Goal: Information Seeking & Learning: Check status

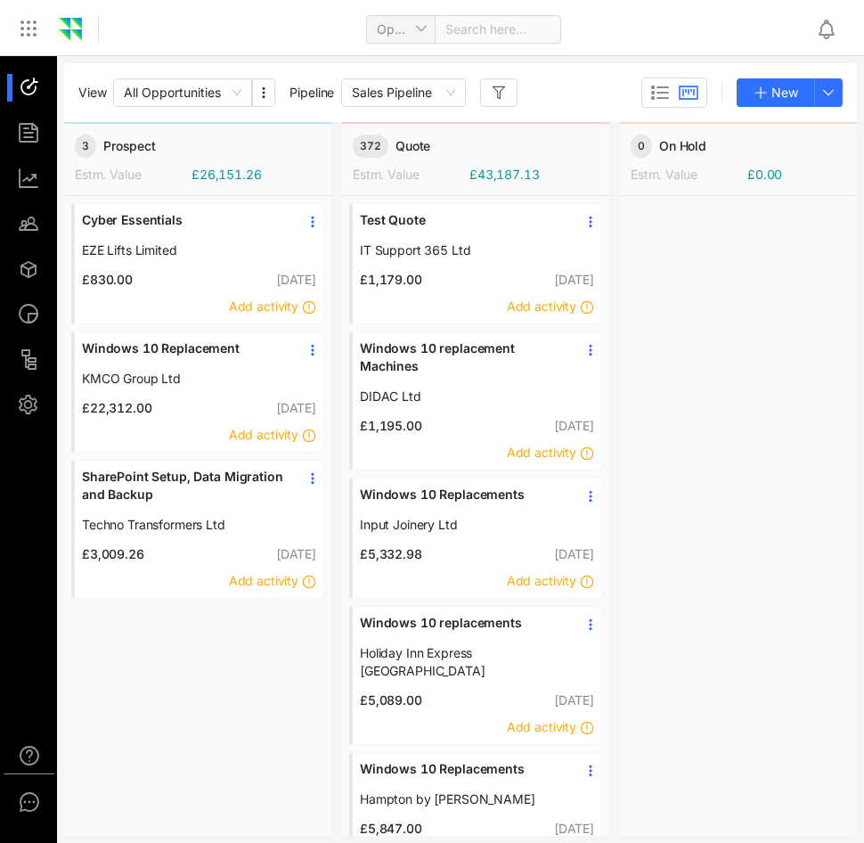
click at [498, 33] on span at bounding box center [492, 29] width 94 height 27
type input "*******"
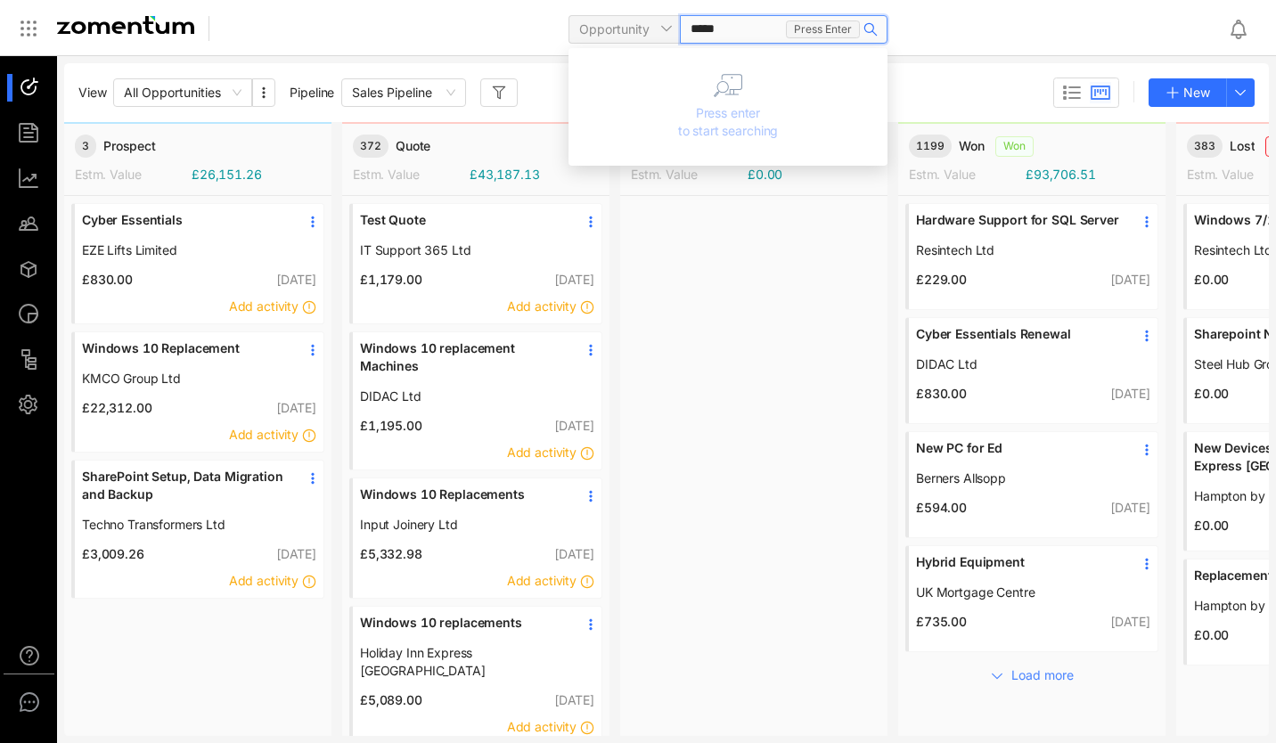
type input "******"
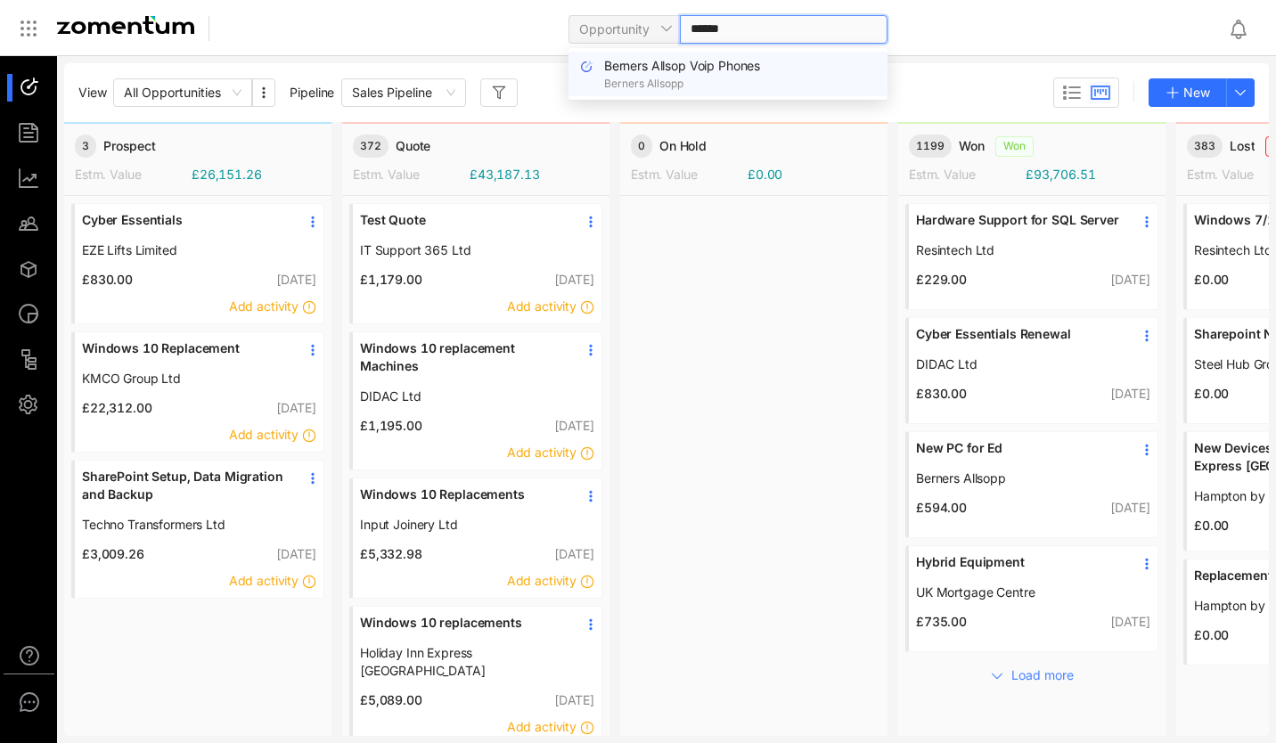
click at [705, 60] on span "Berners Allsop Voip Phones" at bounding box center [682, 65] width 156 height 15
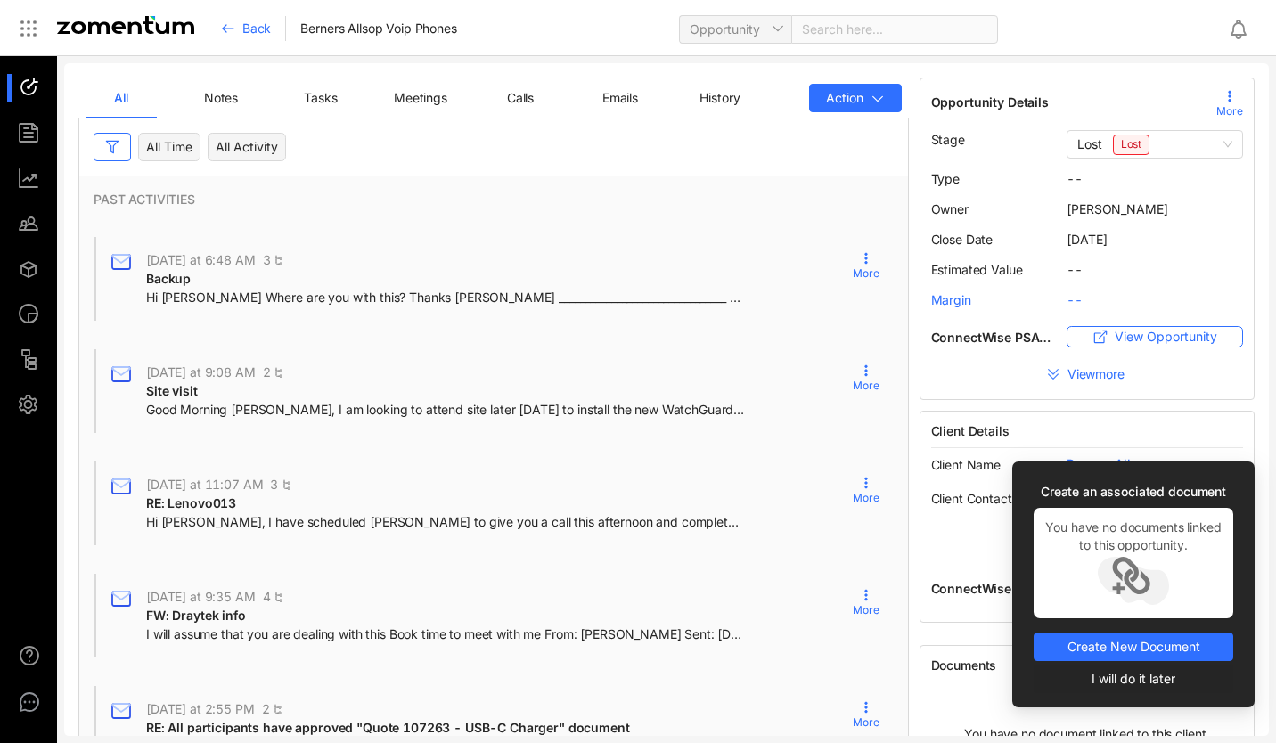
click at [863, 672] on span "I will do it later" at bounding box center [1133, 679] width 84 height 20
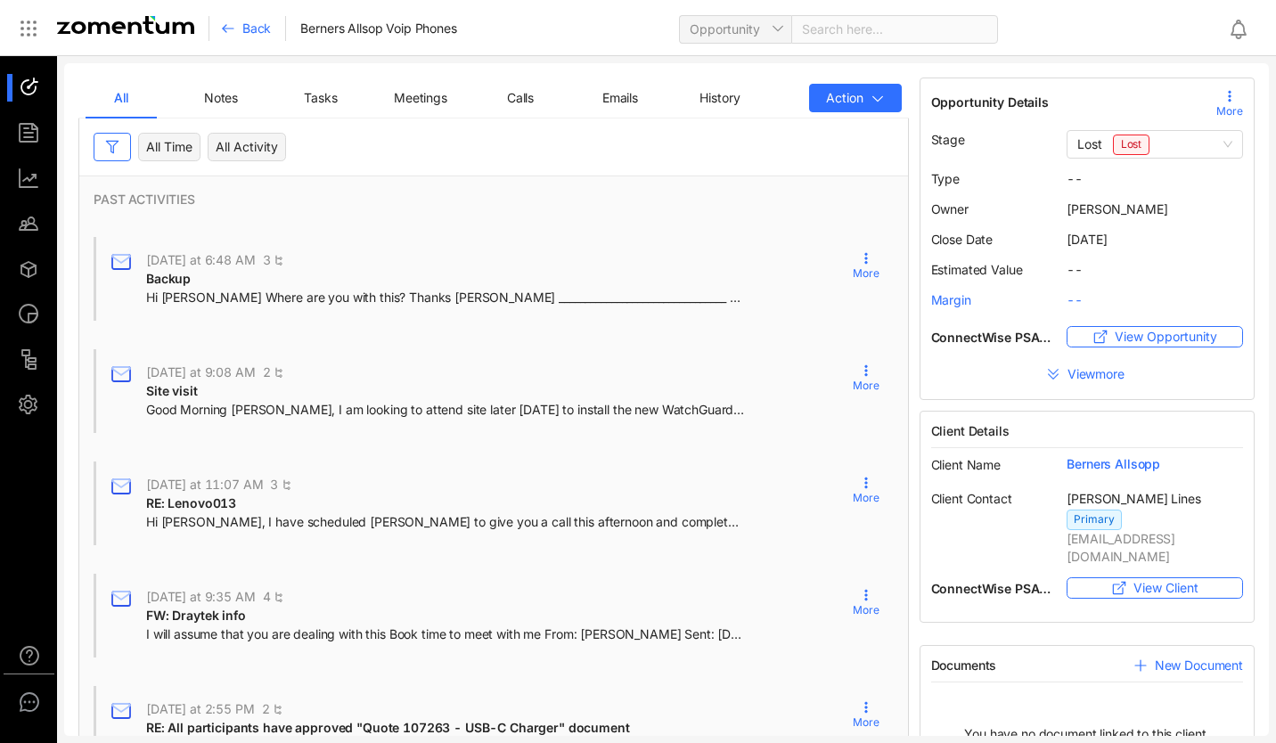
click at [249, 37] on span "Back" at bounding box center [256, 29] width 29 height 18
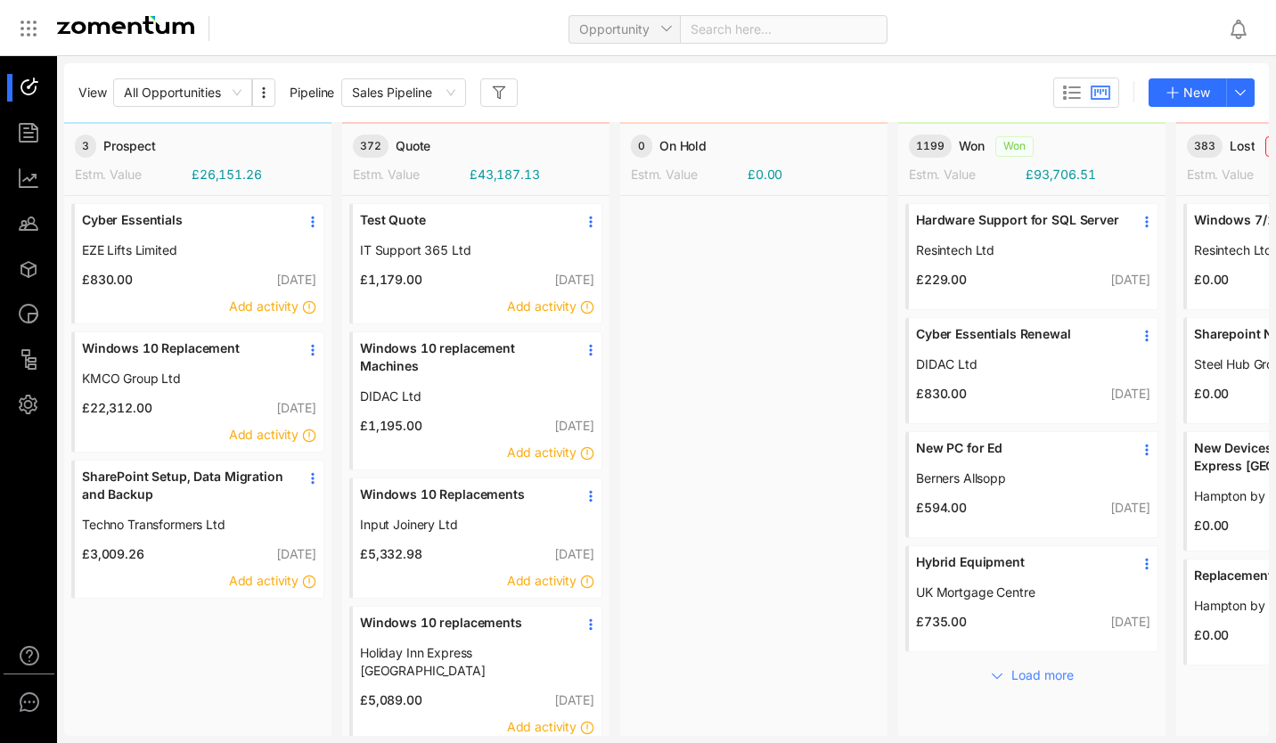
click at [785, 38] on span at bounding box center [777, 29] width 174 height 27
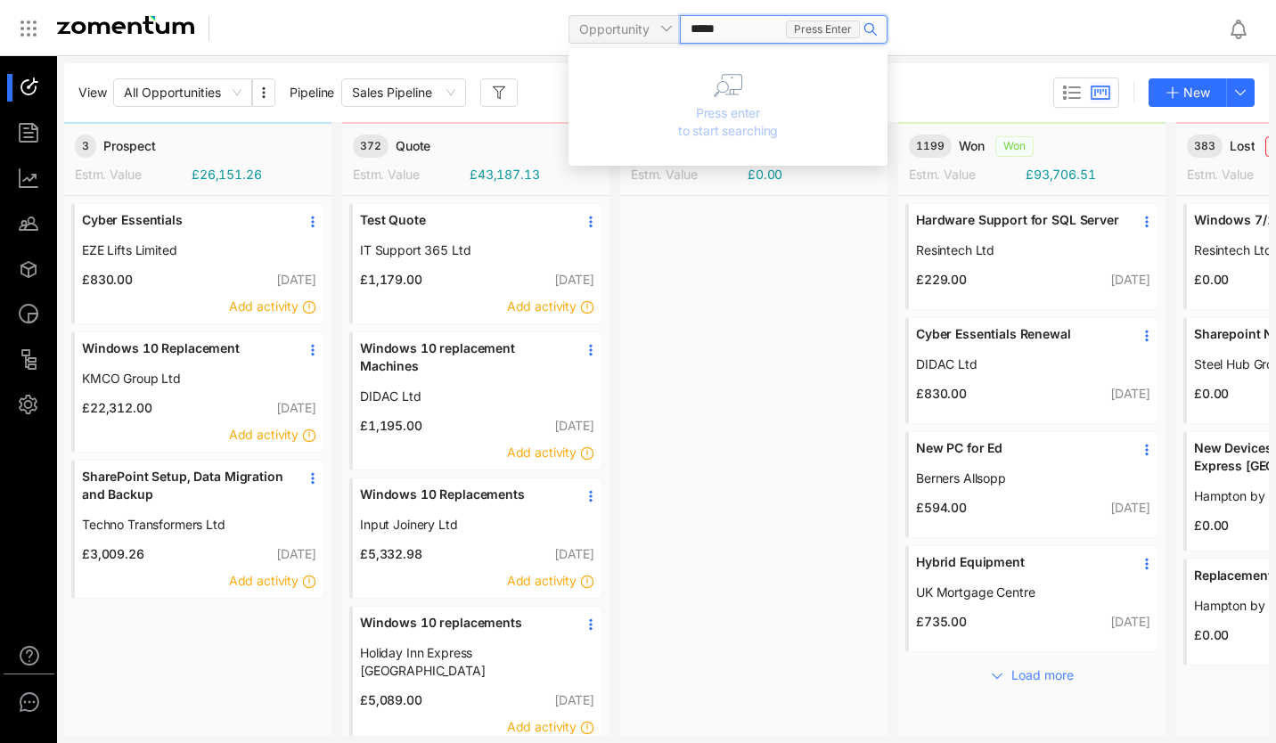
type input "******"
drag, startPoint x: 779, startPoint y: 24, endPoint x: 598, endPoint y: 19, distance: 181.8
click at [609, 21] on div "Opportunity" at bounding box center [727, 28] width 319 height 42
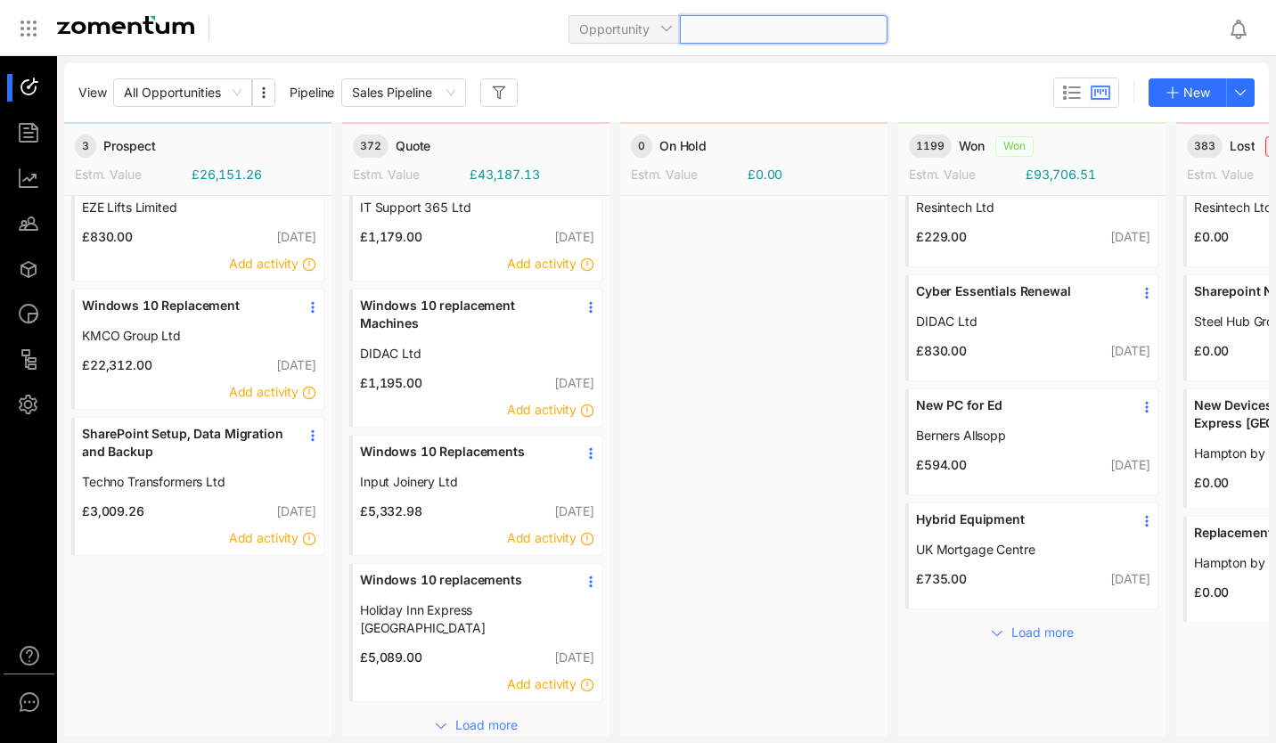
scroll to position [47, 0]
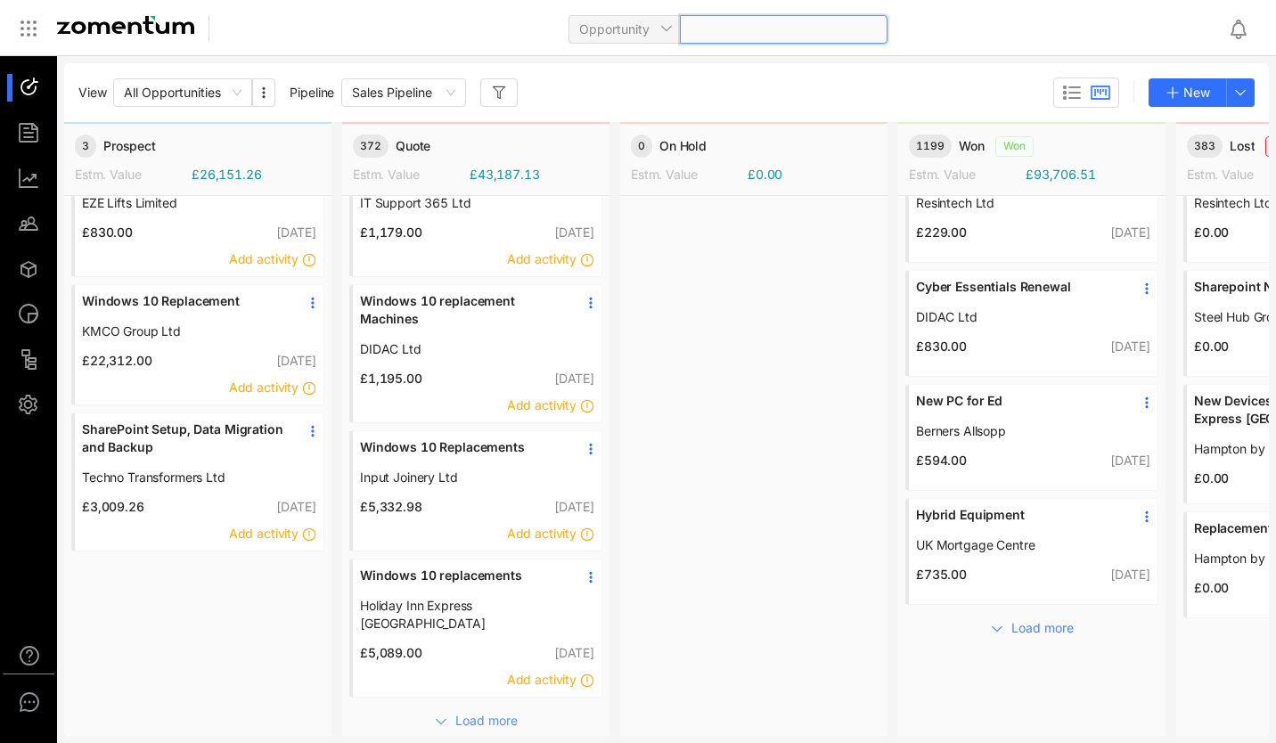
click at [496, 711] on span "Load more" at bounding box center [486, 721] width 62 height 20
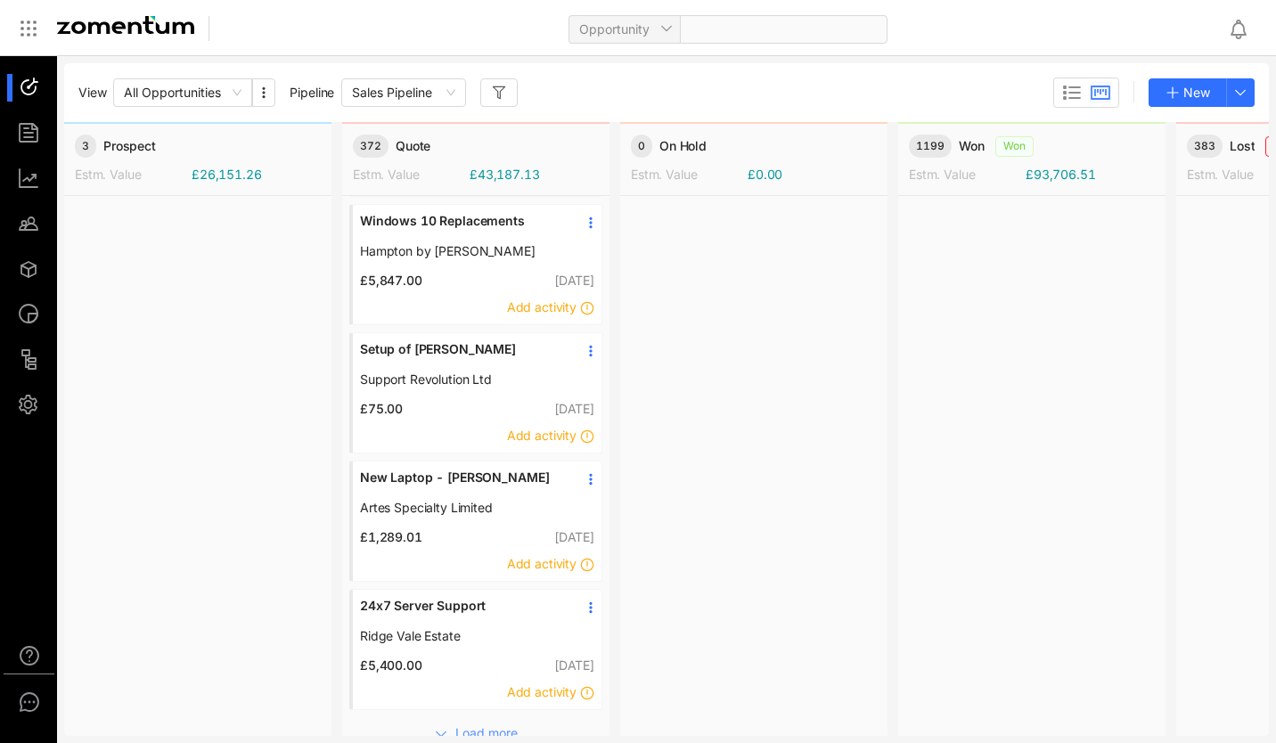
scroll to position [560, 0]
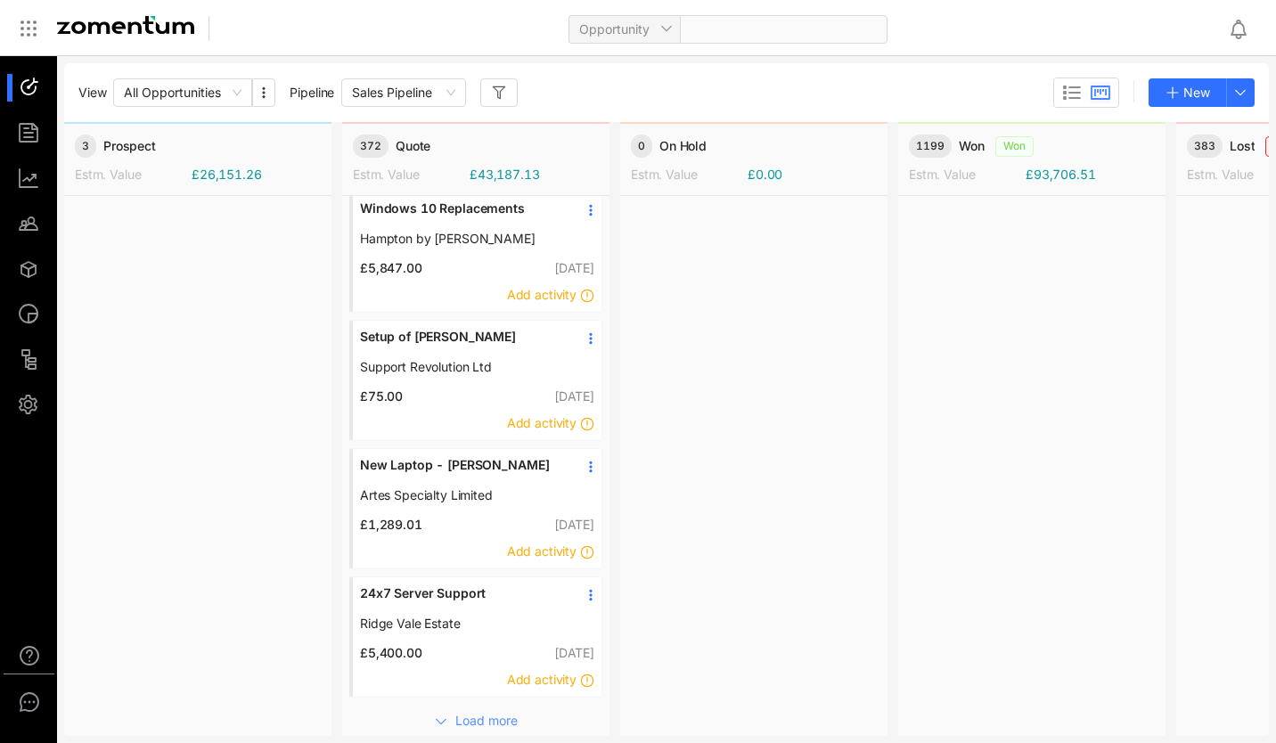
click at [486, 711] on span "Load more" at bounding box center [486, 721] width 62 height 20
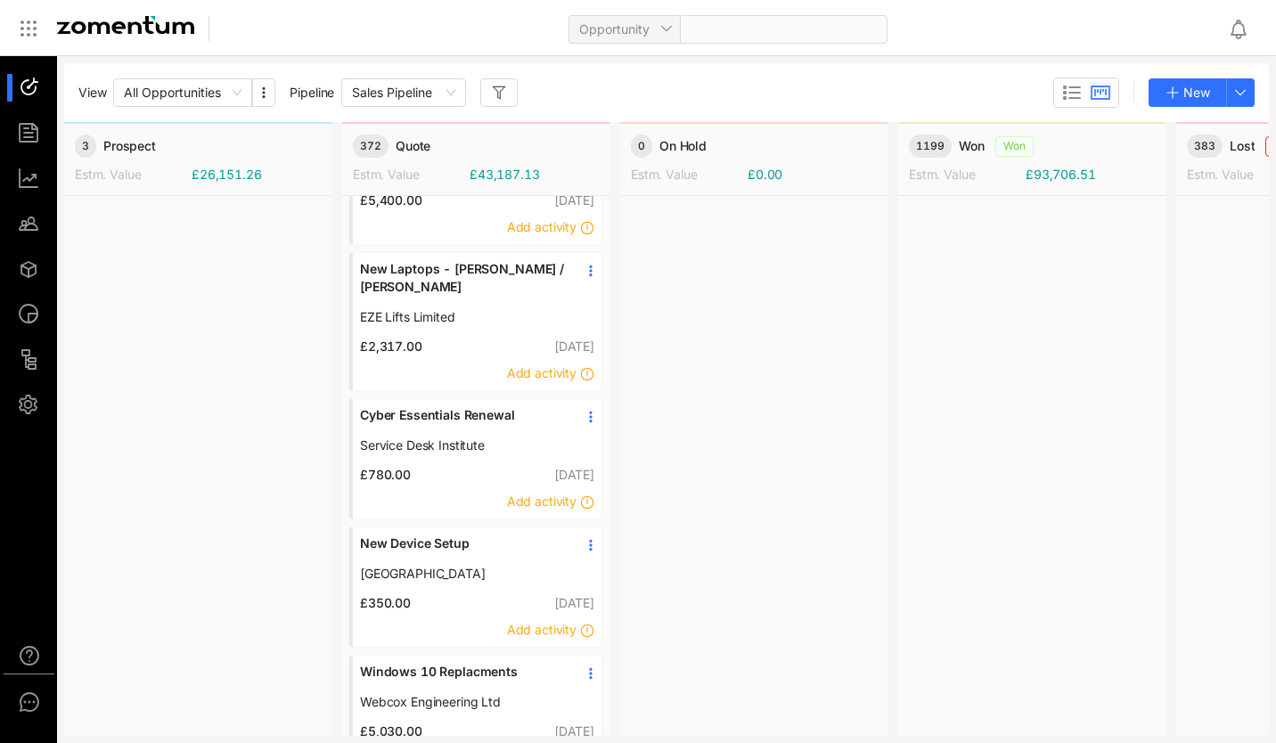
scroll to position [1091, 0]
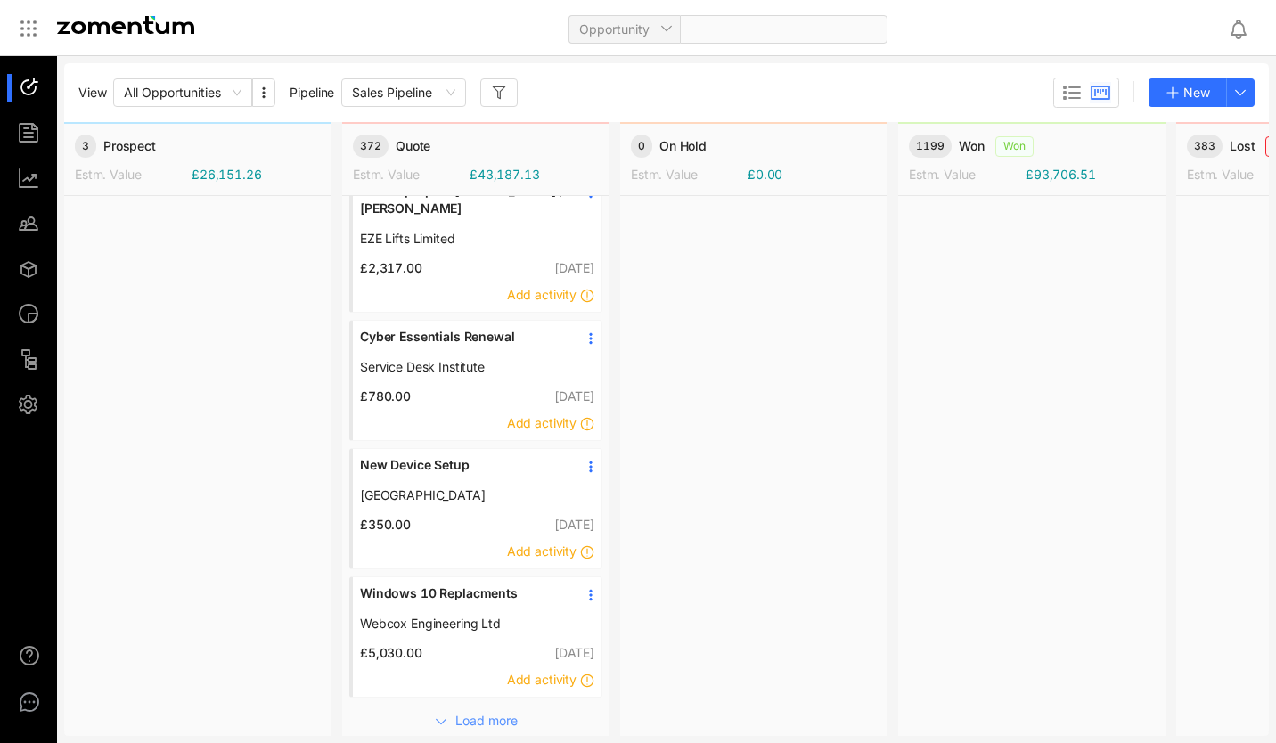
click at [719, 29] on span at bounding box center [783, 29] width 186 height 27
type input "******"
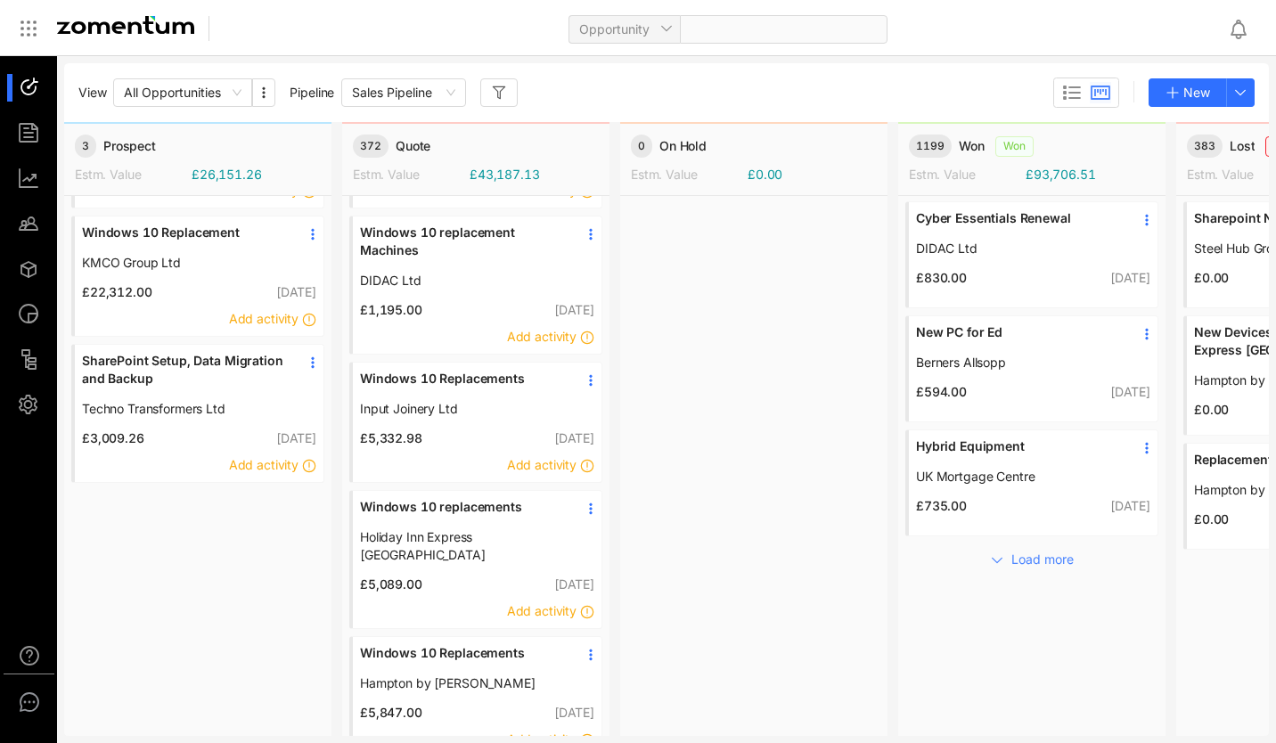
scroll to position [0, 0]
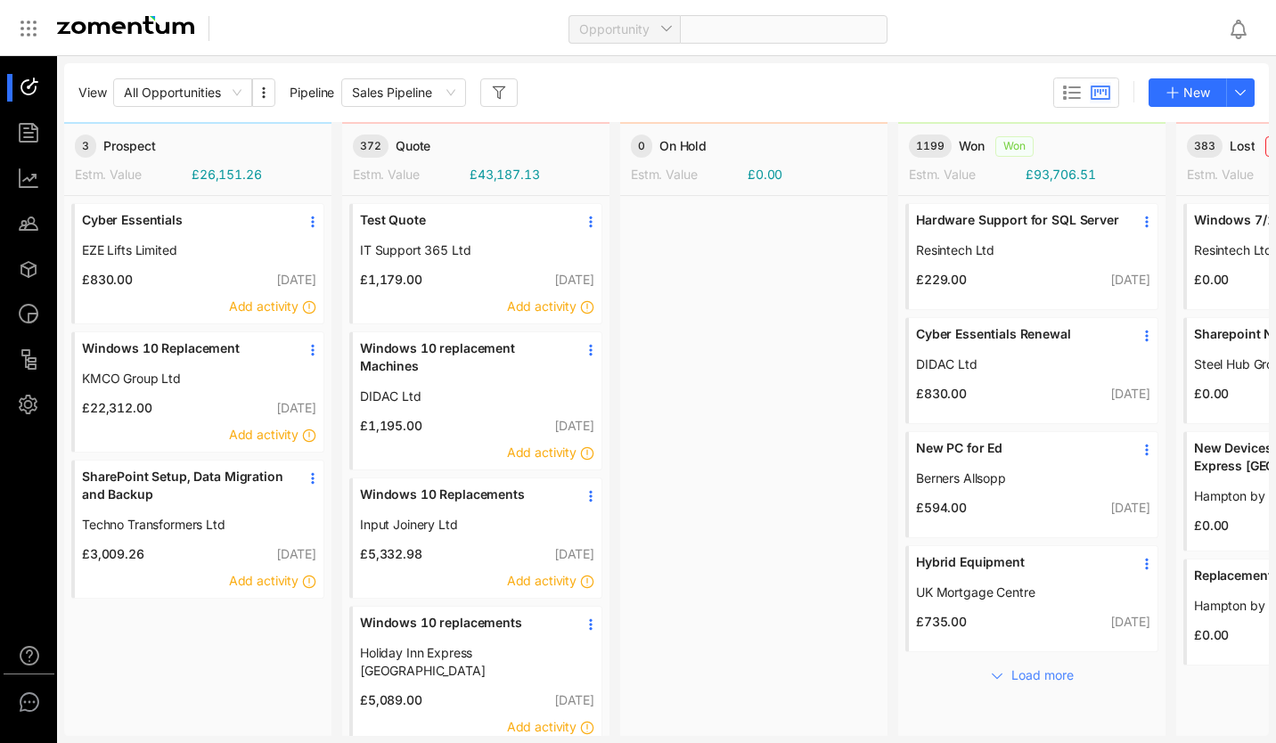
click at [643, 30] on span "Opportunity" at bounding box center [624, 29] width 91 height 27
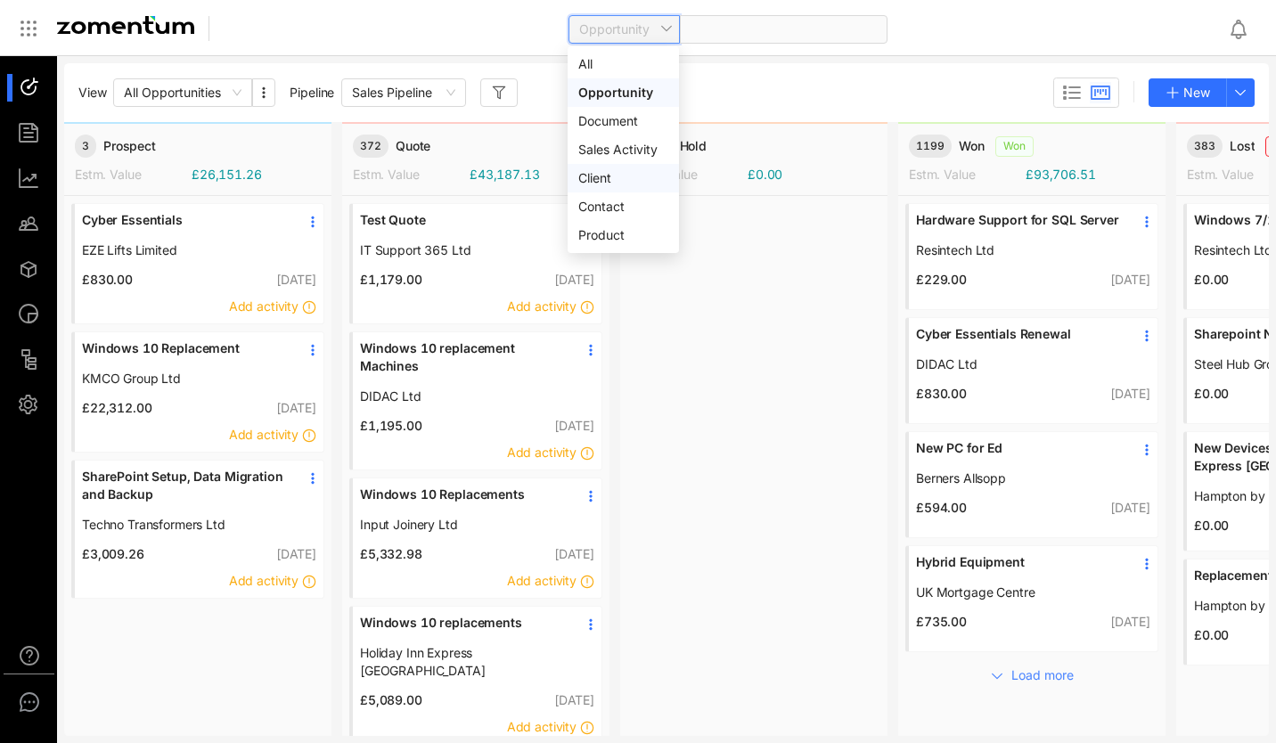
click at [624, 184] on div "Client" at bounding box center [623, 178] width 90 height 20
click at [755, 25] on span at bounding box center [783, 29] width 186 height 27
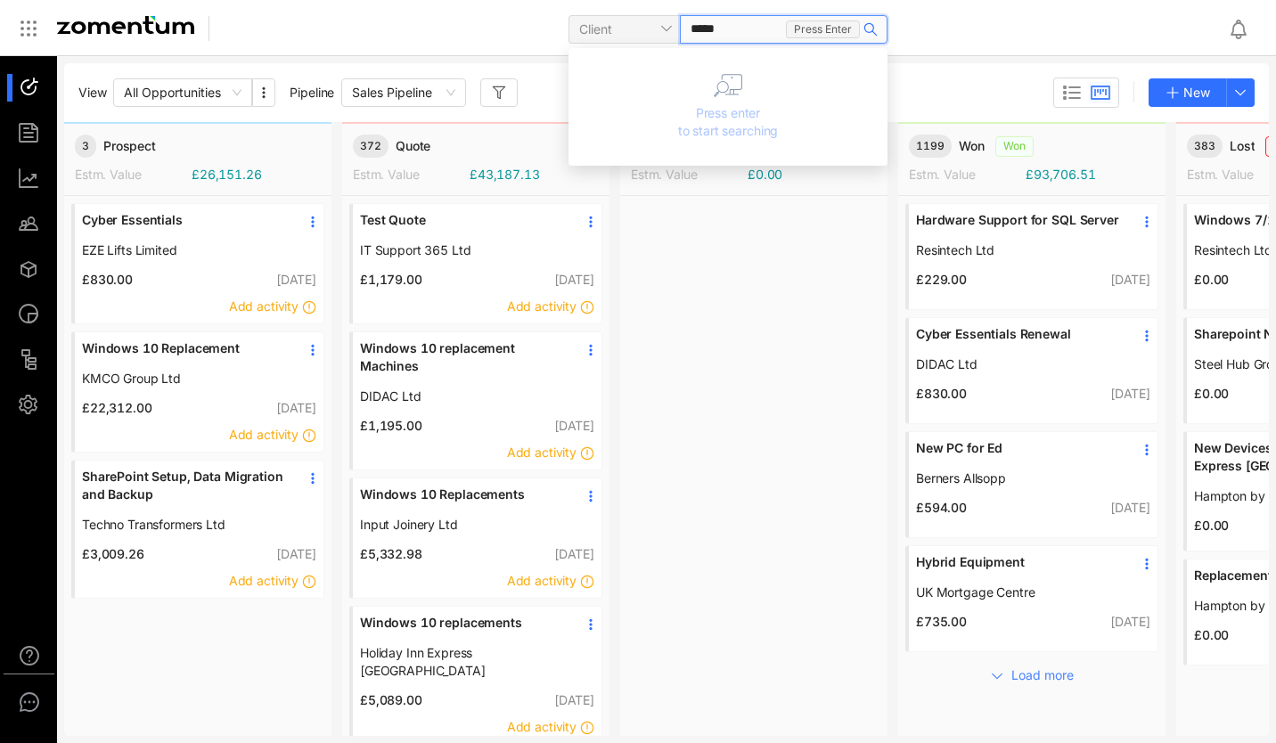
type input "******"
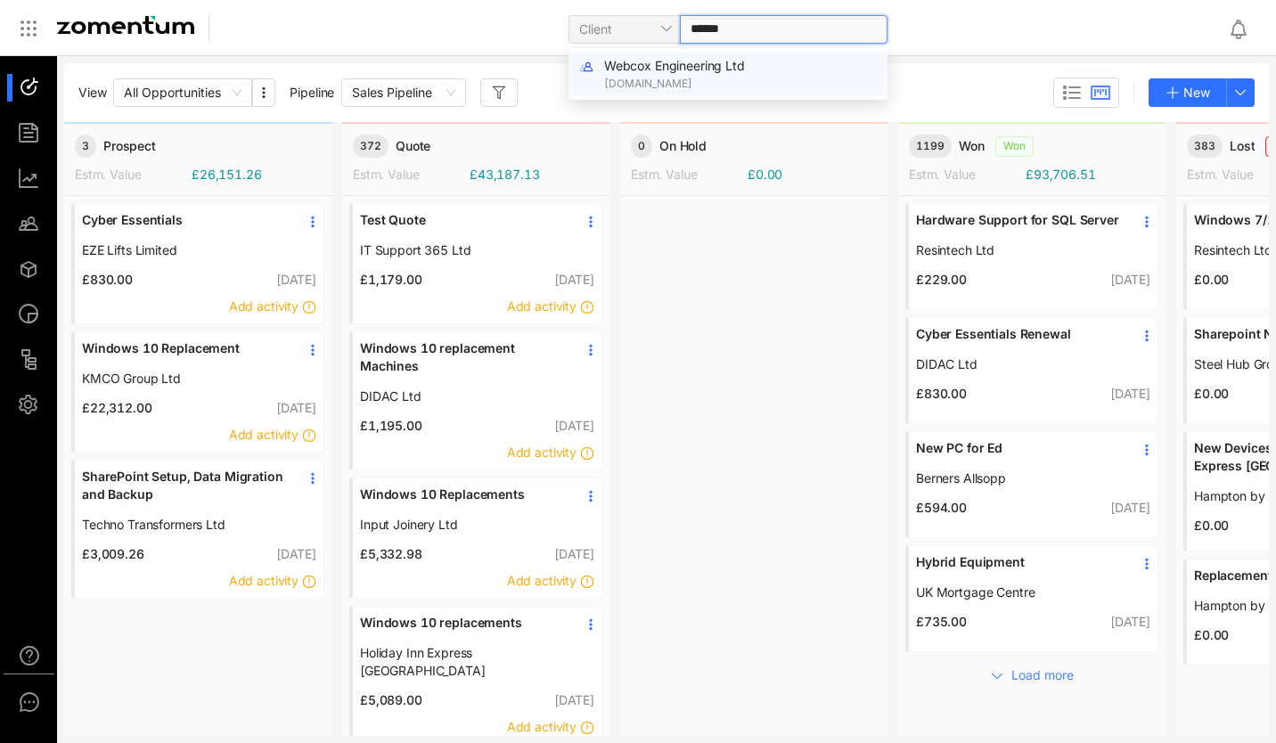
click at [706, 59] on span "Webcox Engineering Ltd" at bounding box center [674, 65] width 141 height 15
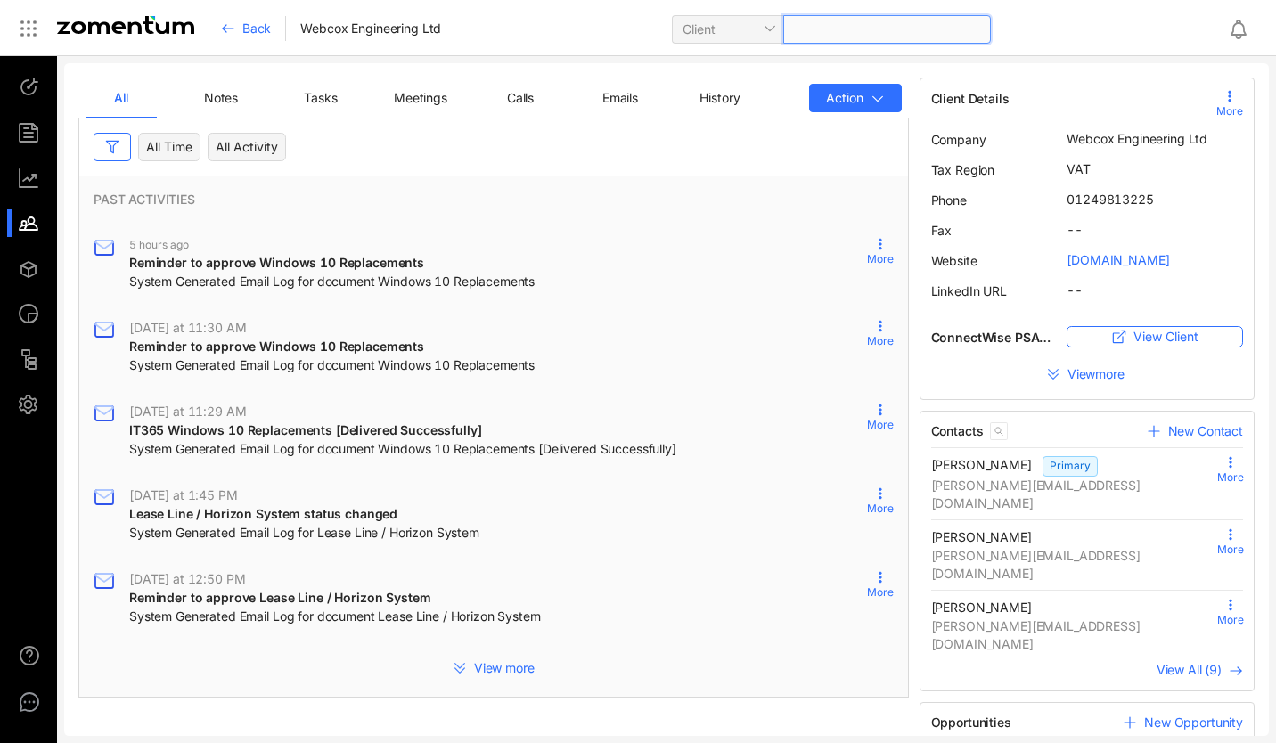
click at [828, 37] on div at bounding box center [887, 29] width 208 height 29
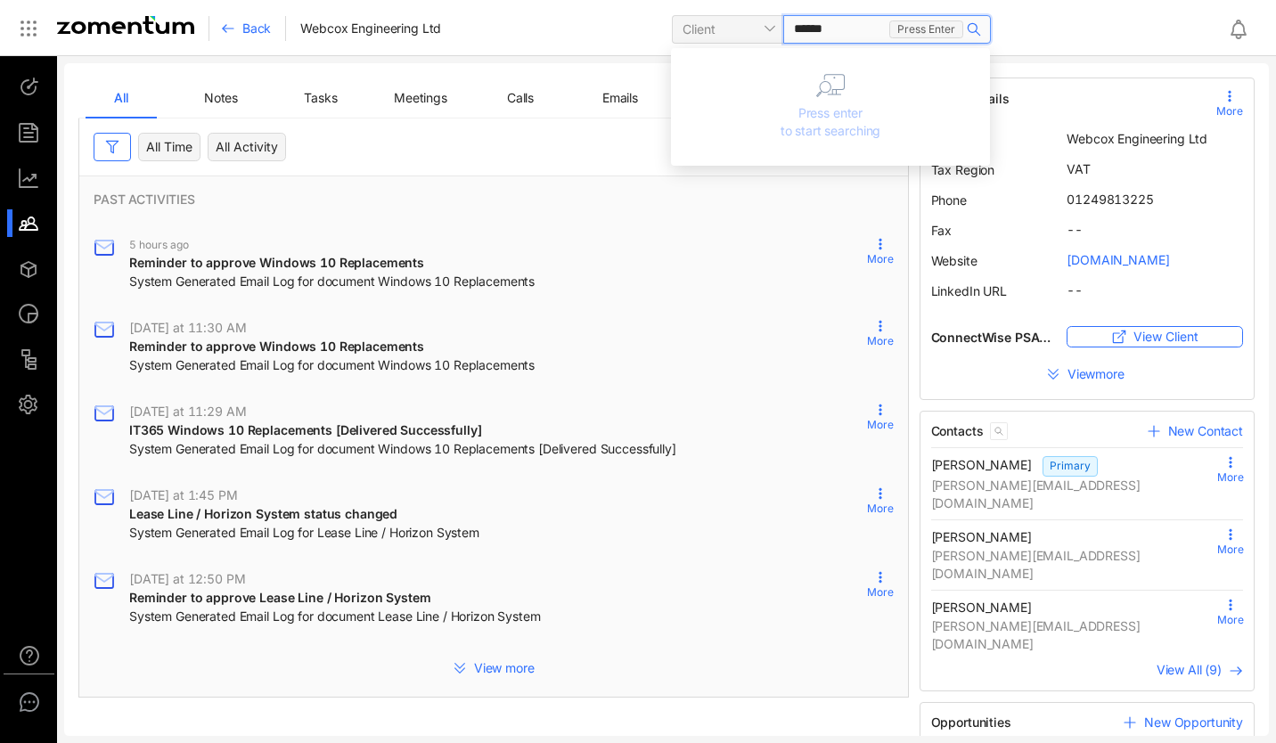
type input "*******"
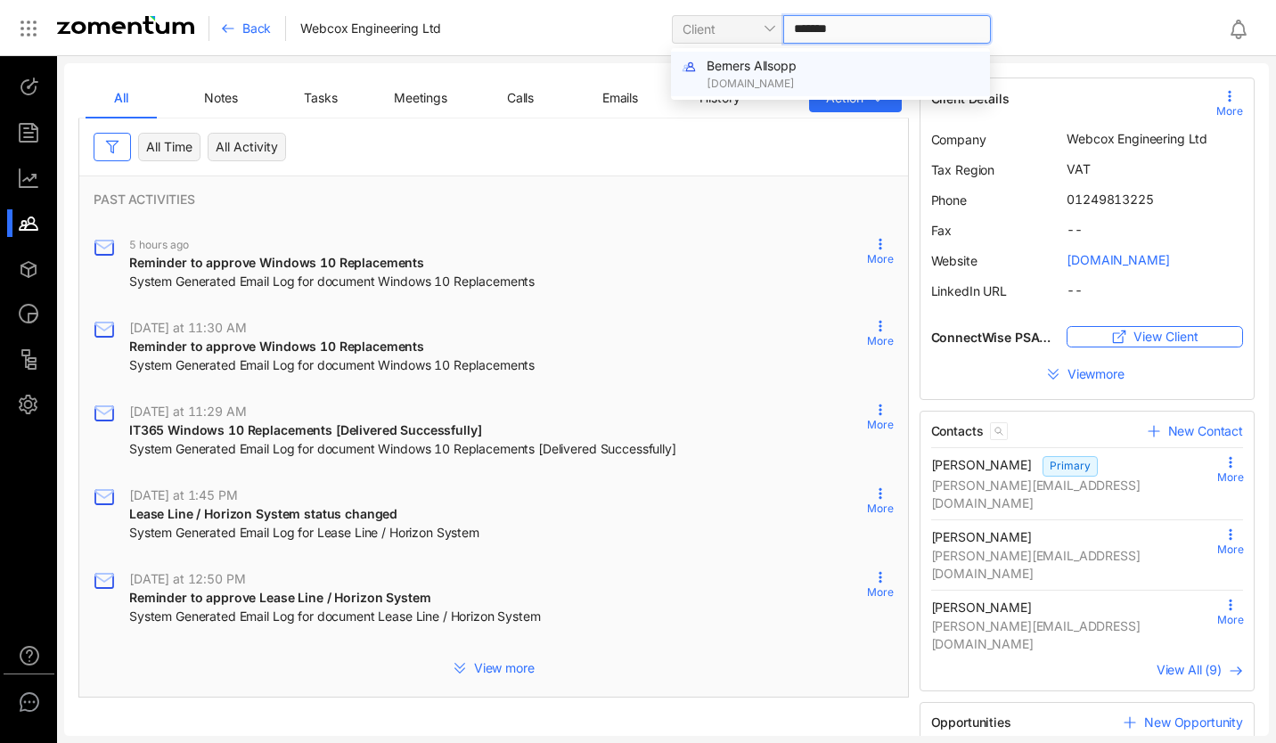
click at [812, 64] on div "Berners Allsopp www.berners-allsopp.co.uk" at bounding box center [842, 74] width 273 height 36
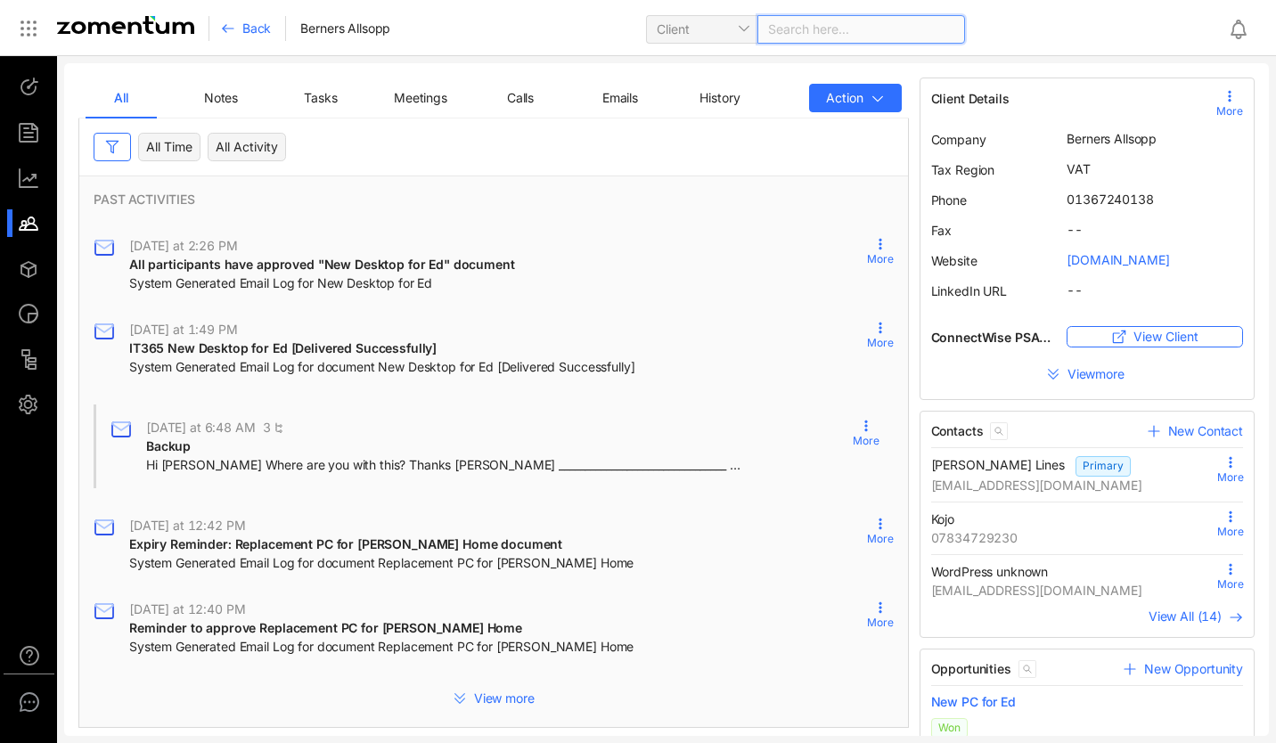
click at [523, 690] on span "View more" at bounding box center [504, 699] width 61 height 18
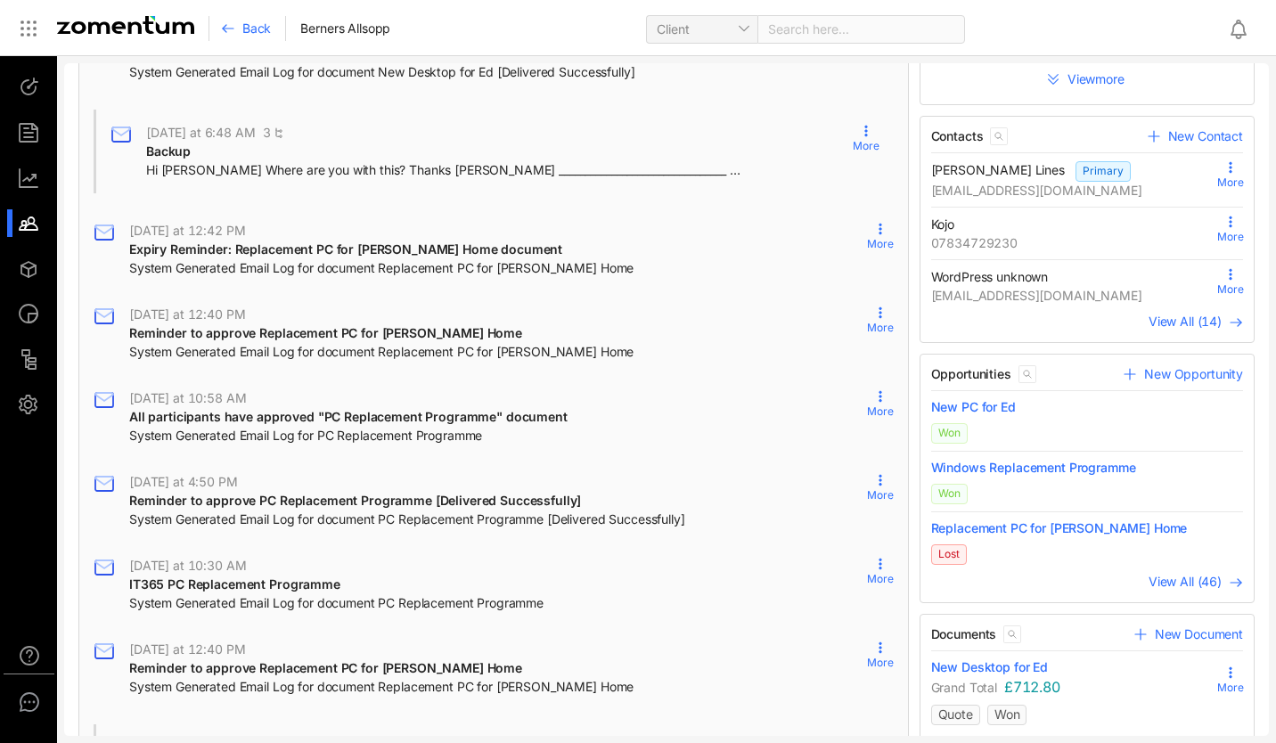
scroll to position [298, 0]
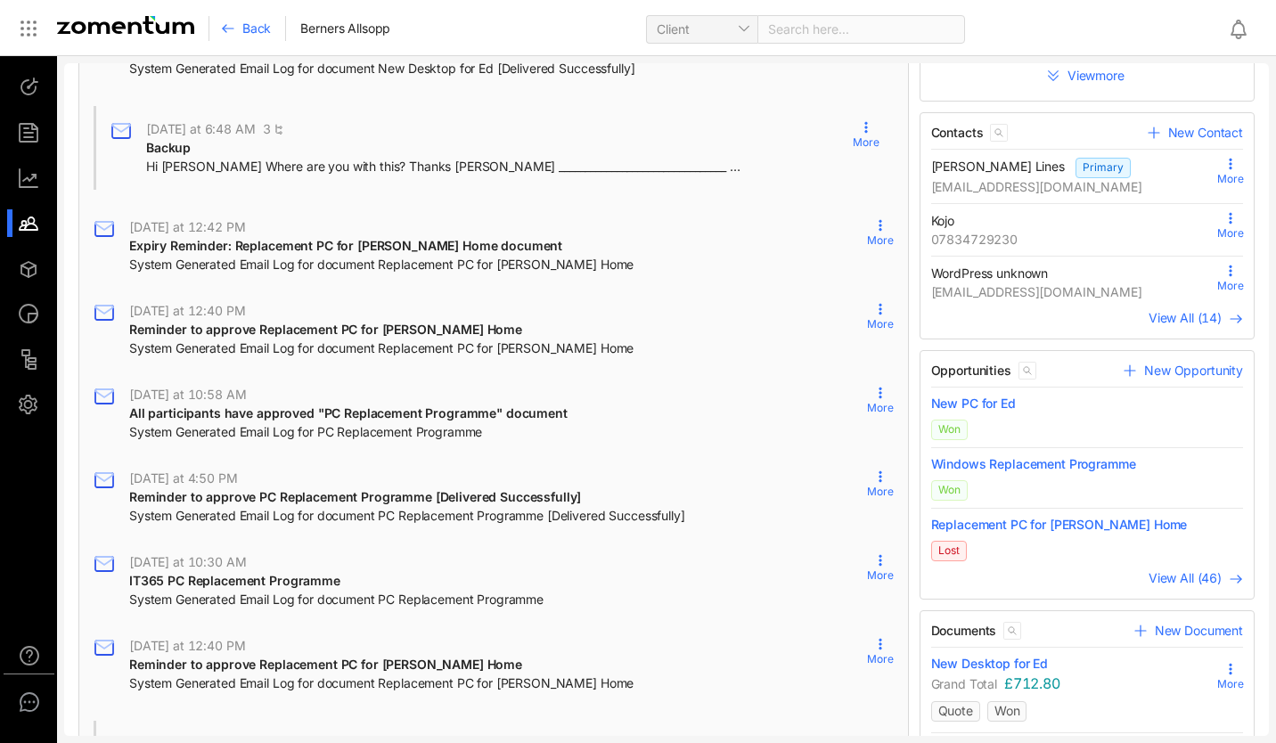
click at [366, 579] on div "IT365 PC Replacement Programme" at bounding box center [336, 581] width 414 height 20
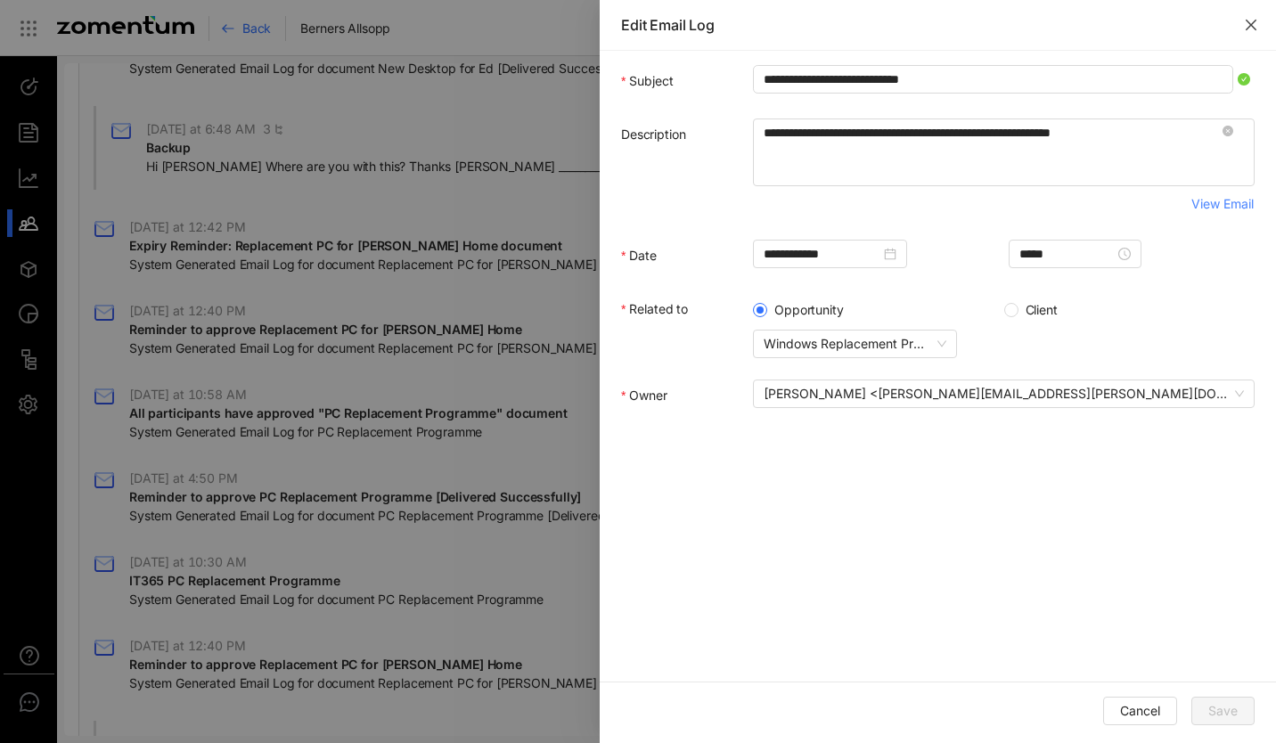
click at [863, 28] on button "Close" at bounding box center [1251, 25] width 50 height 50
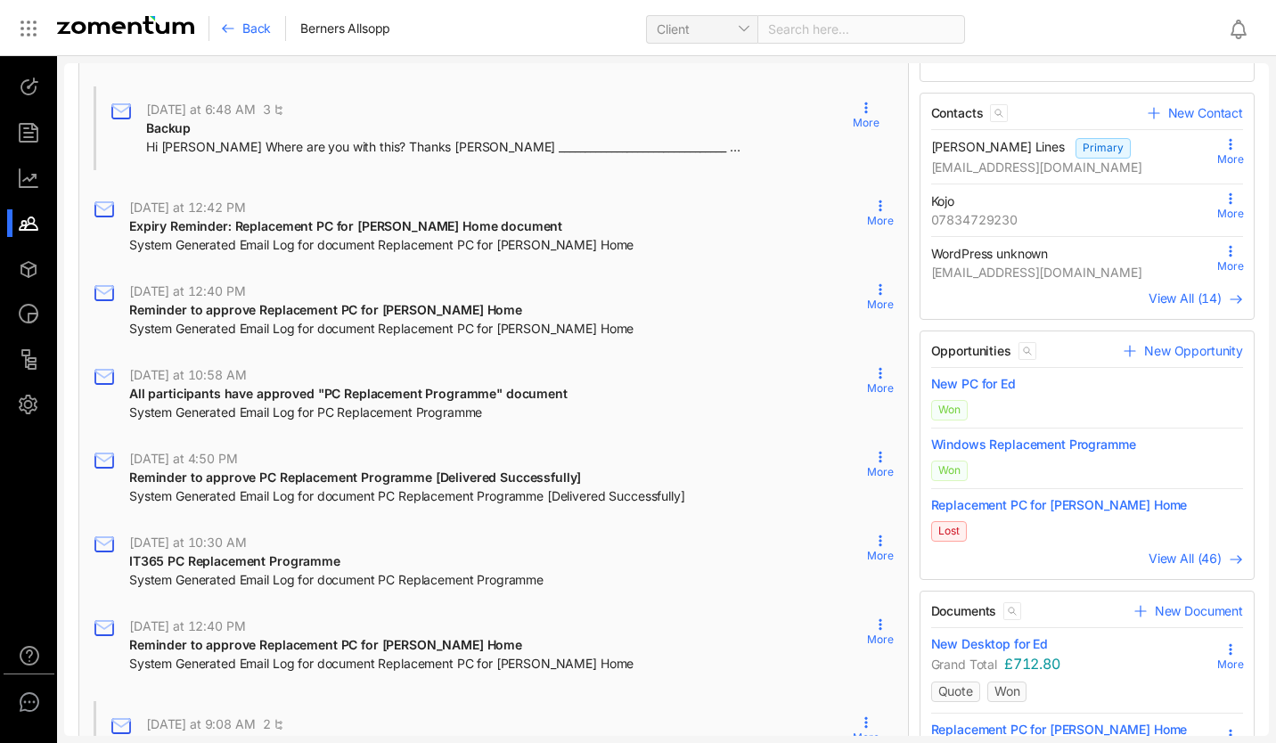
scroll to position [287, 0]
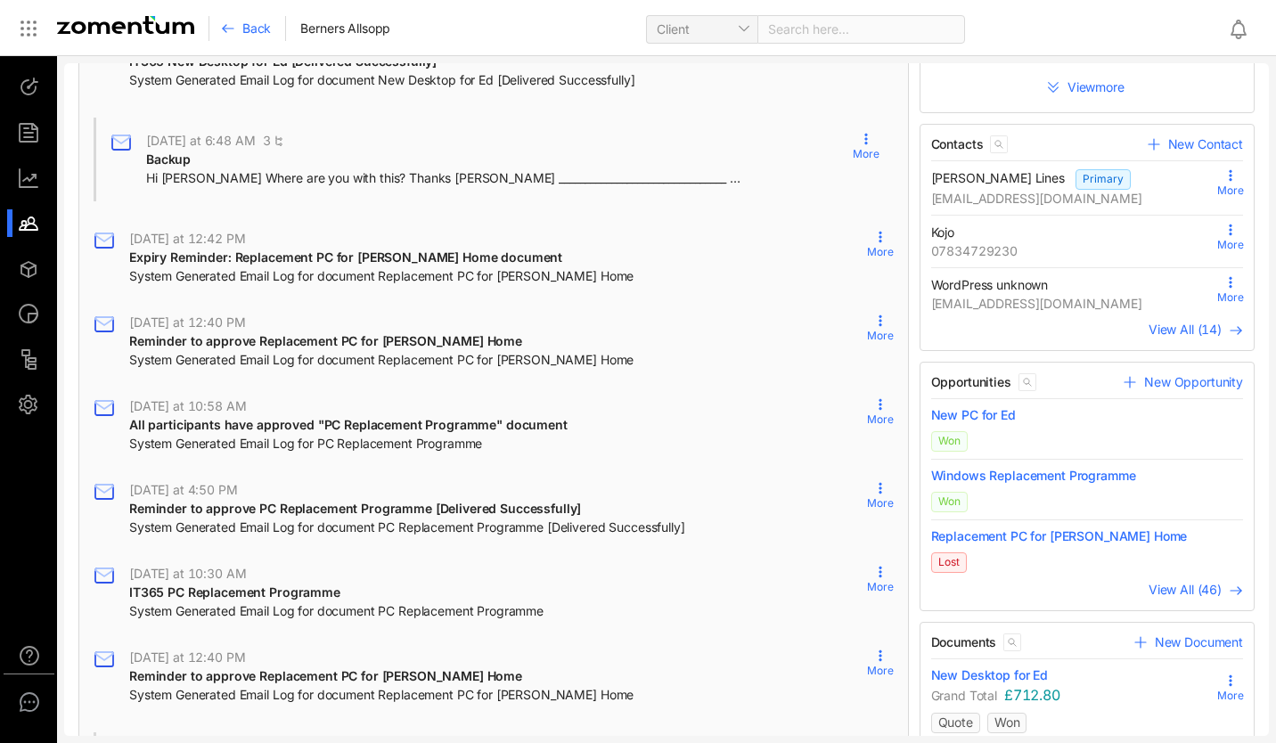
click at [256, 511] on span "Reminder to approve PC Replacement Programme [Delivered Successfully]" at bounding box center [355, 508] width 452 height 15
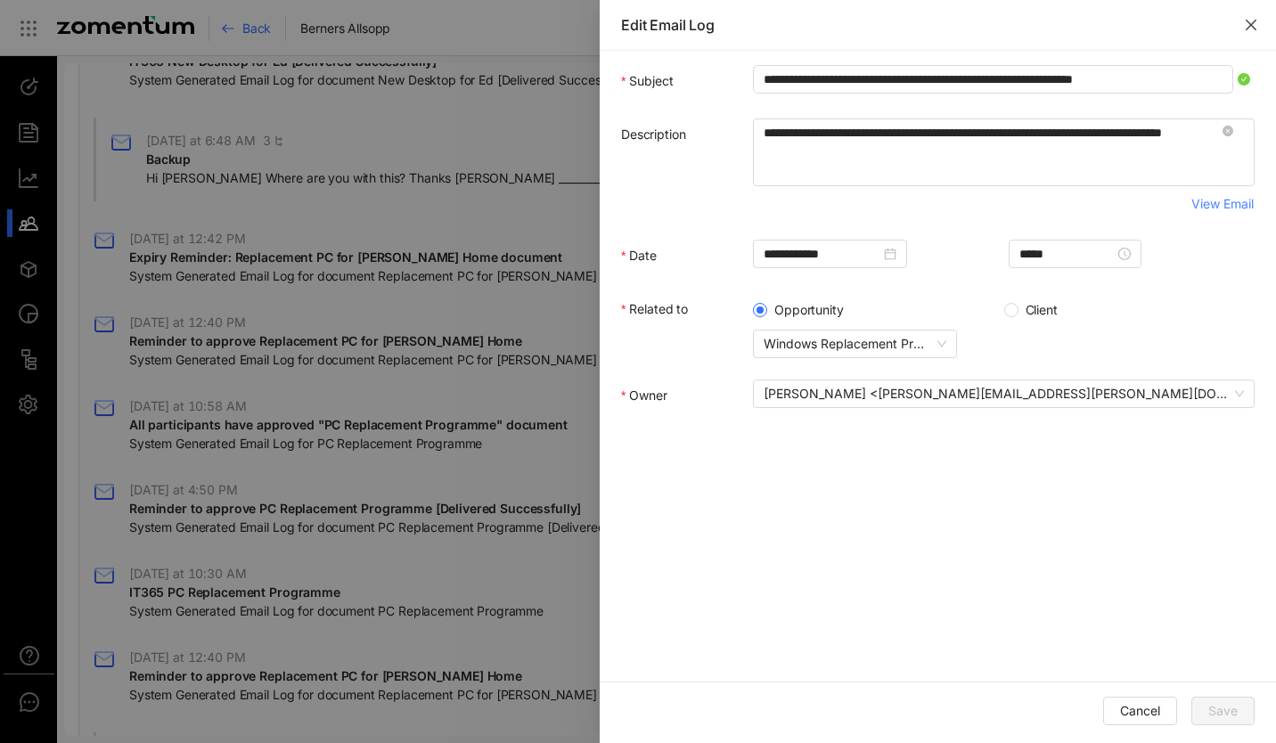
click at [863, 22] on icon "close" at bounding box center [1251, 25] width 14 height 14
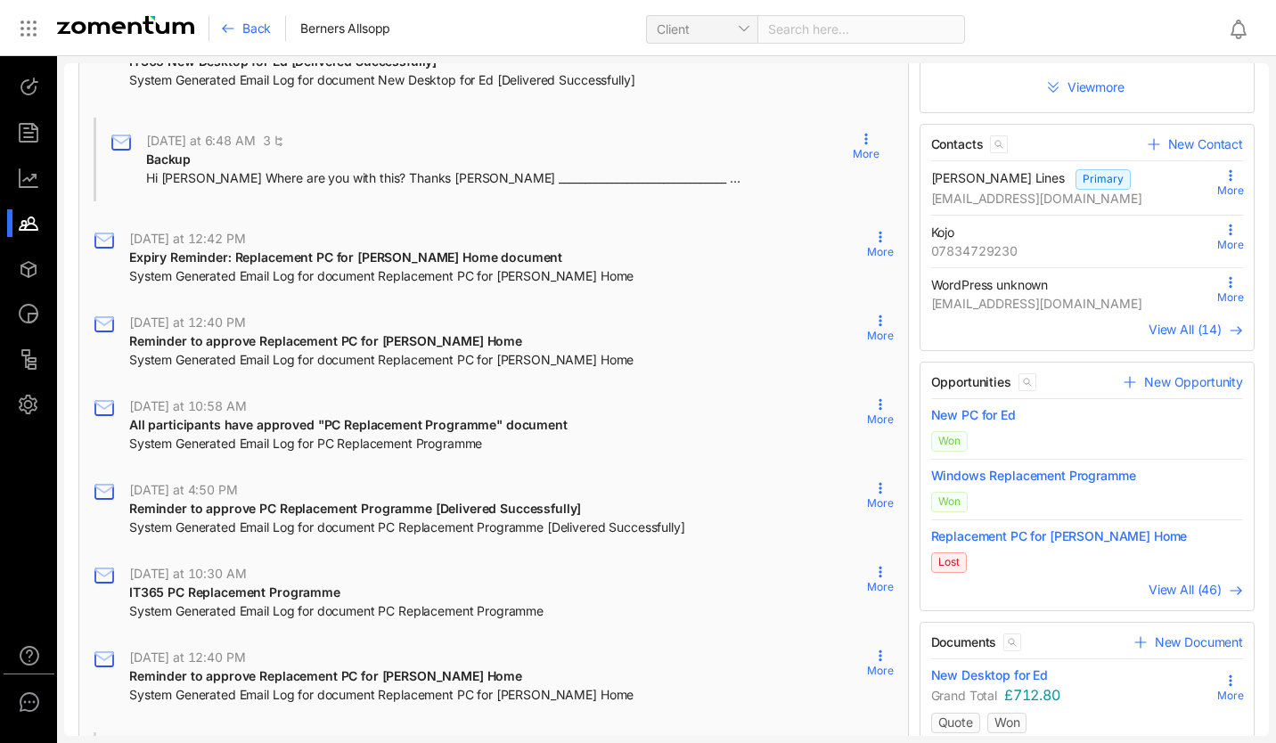
click at [241, 420] on span "All participants have approved "PC Replacement Programme" document" at bounding box center [348, 424] width 438 height 15
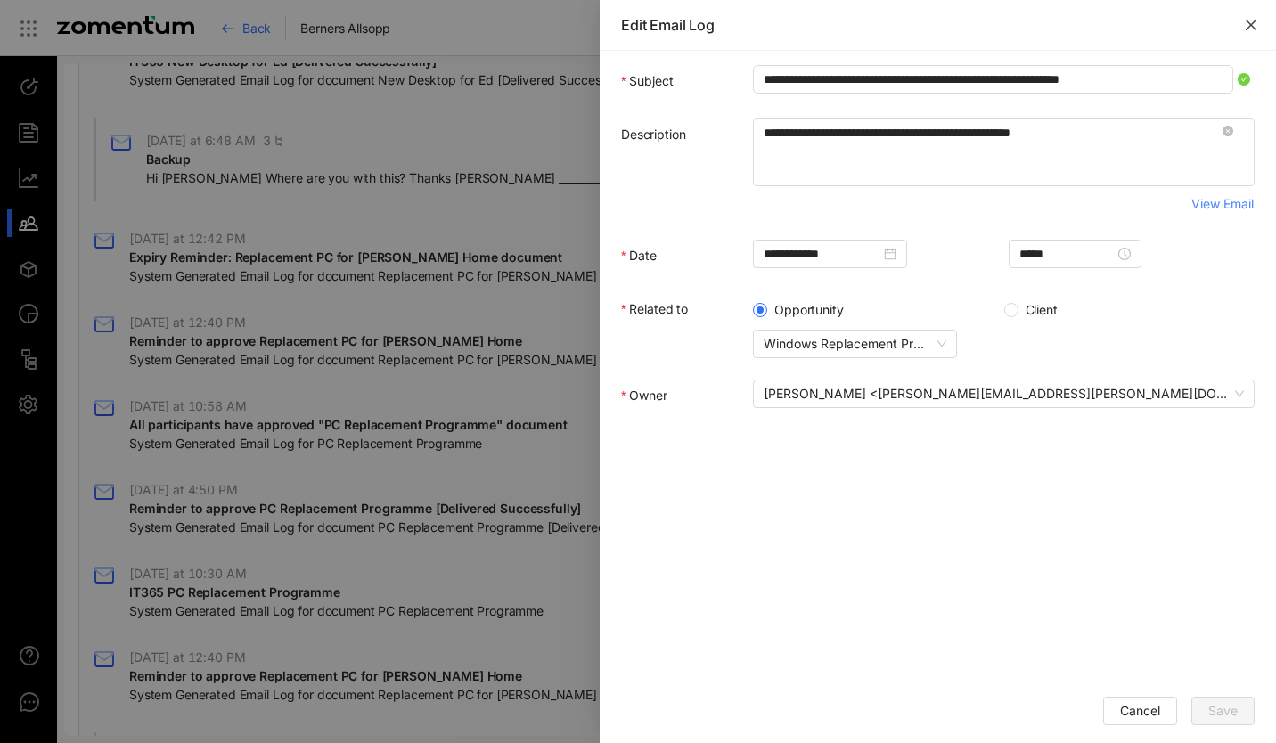
click at [863, 25] on button "Close" at bounding box center [1251, 25] width 50 height 50
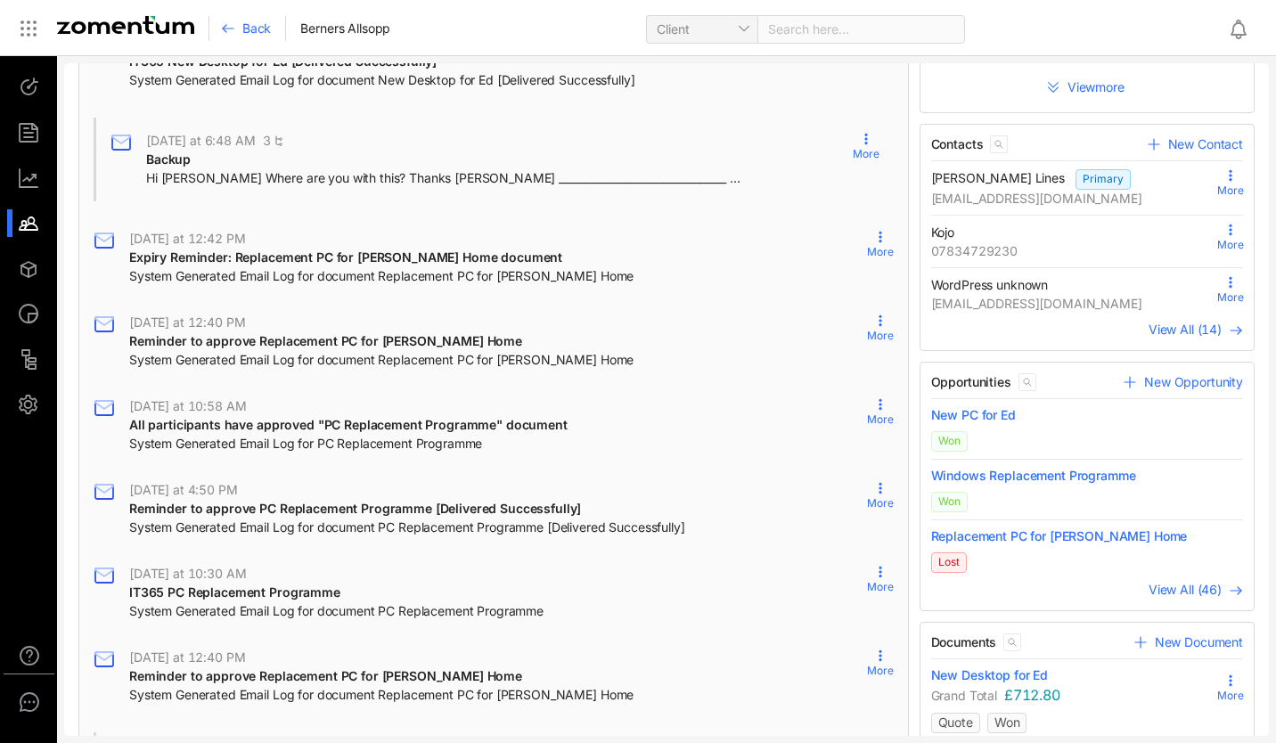
click at [325, 333] on span "Reminder to approve Replacement PC for Lisa Home" at bounding box center [325, 340] width 393 height 15
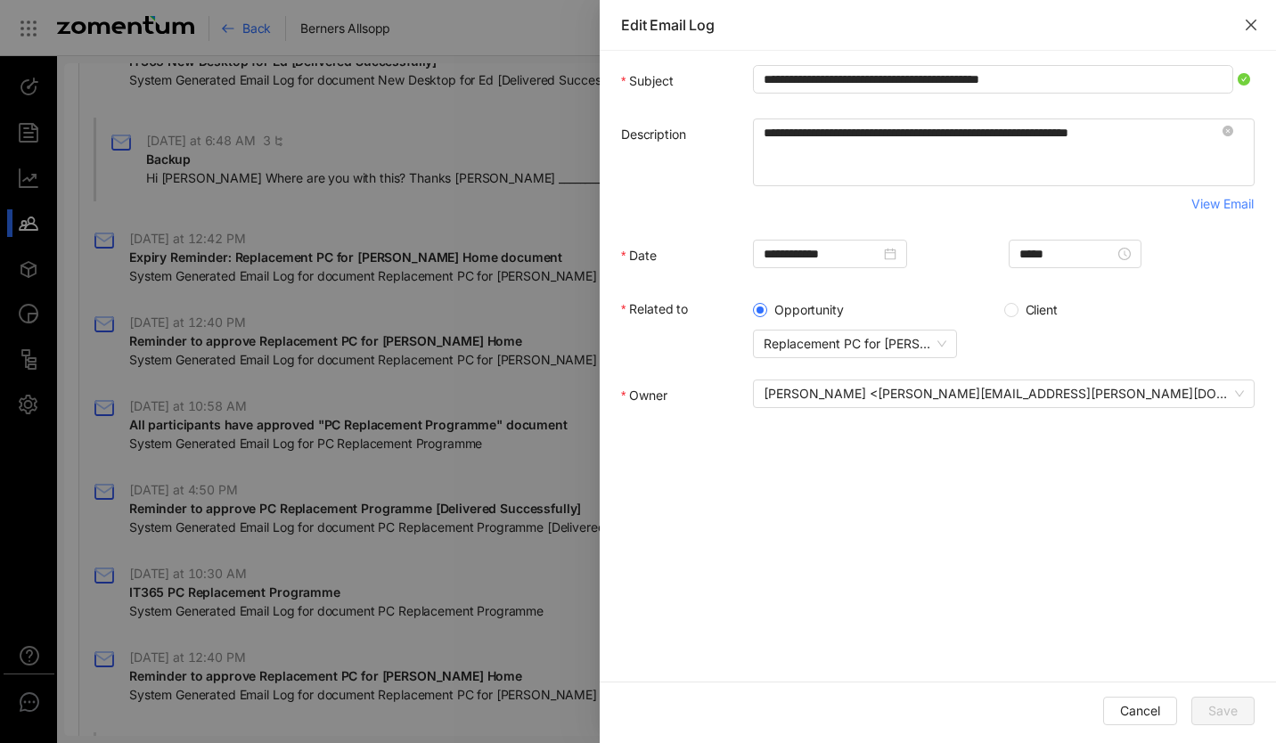
click at [863, 26] on icon "close" at bounding box center [1250, 25] width 11 height 11
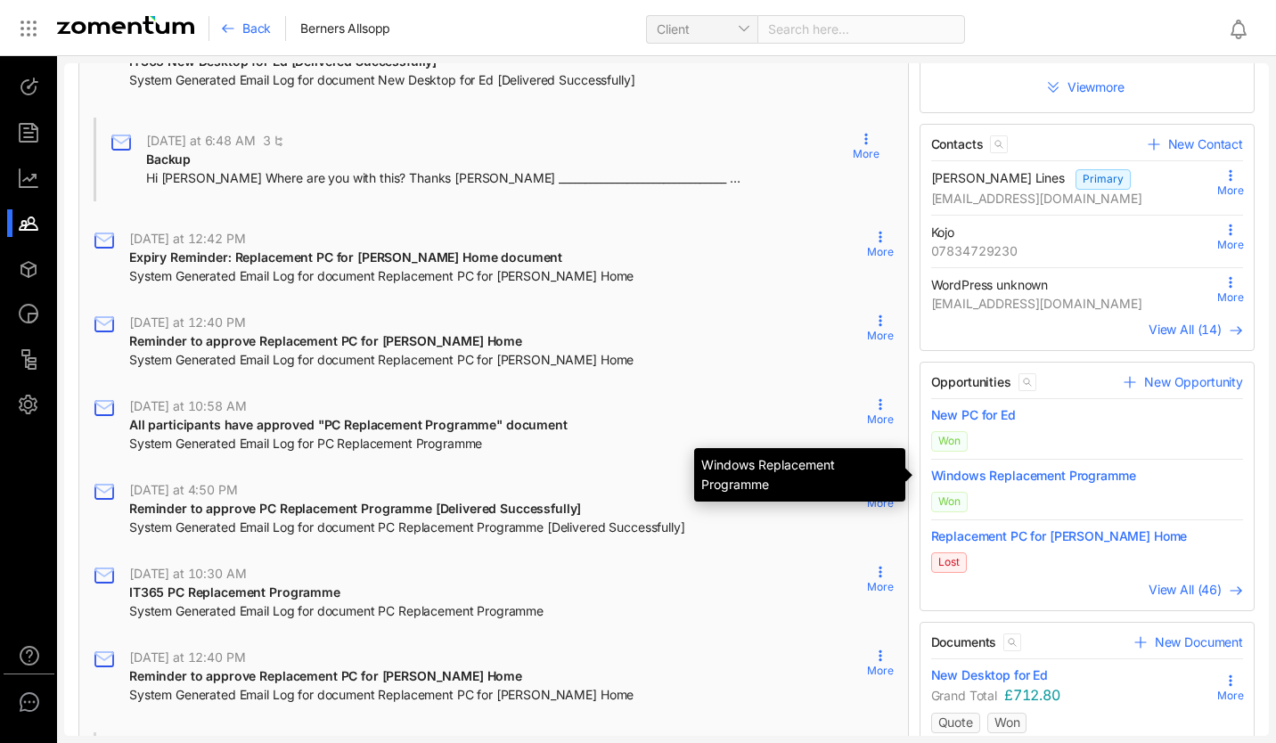
click at [863, 475] on span "Windows Replacement Programme" at bounding box center [1087, 476] width 313 height 18
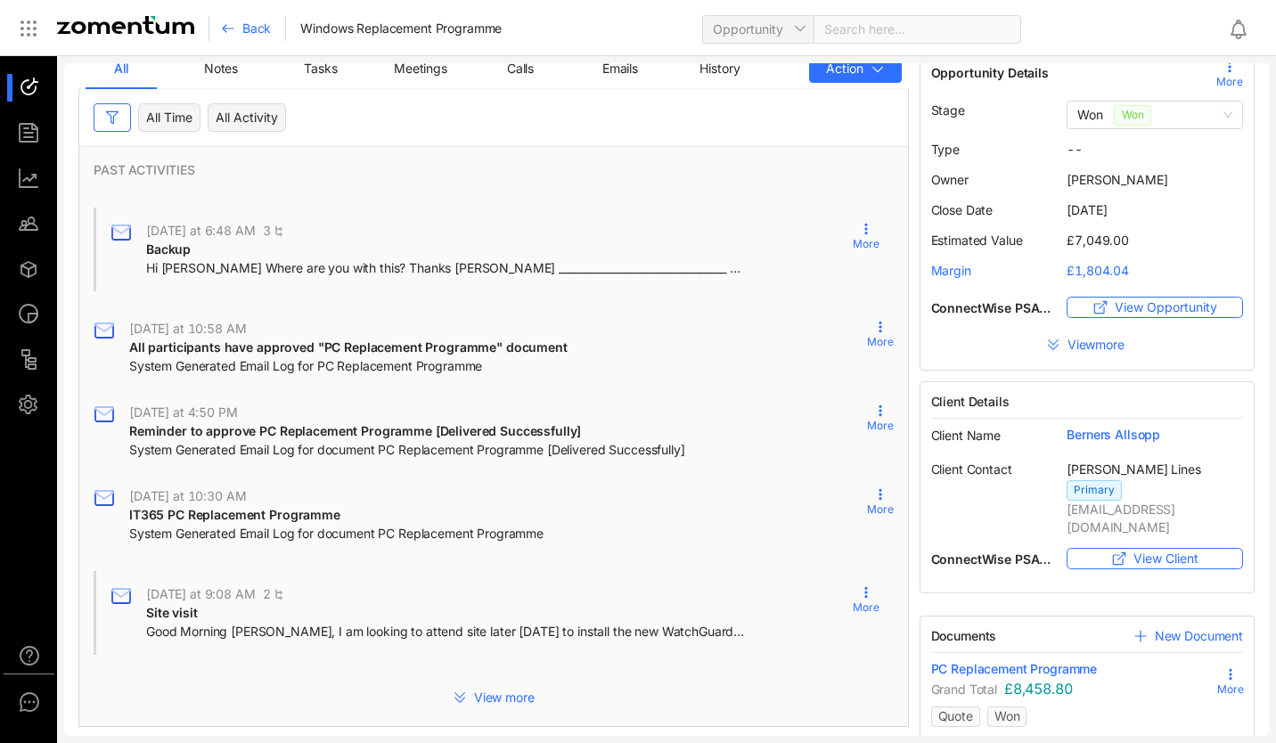
scroll to position [35, 0]
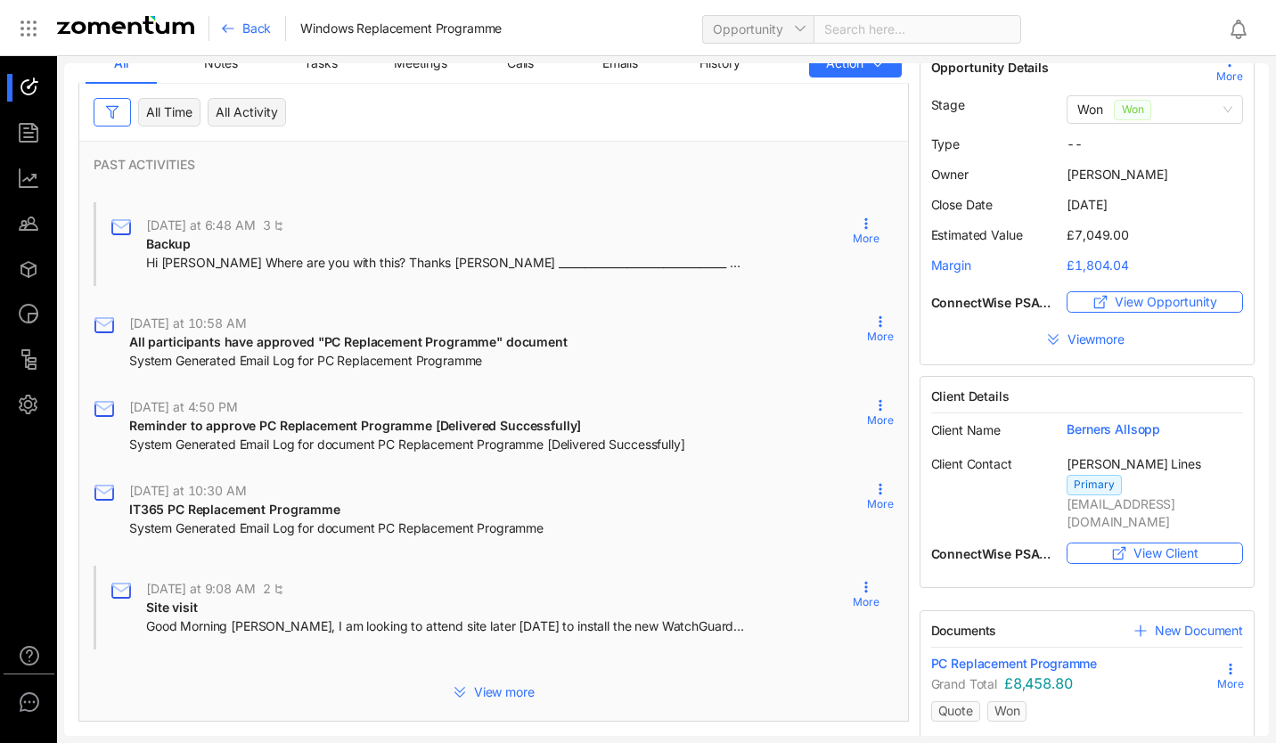
click at [863, 703] on span "Quote" at bounding box center [955, 710] width 35 height 15
click at [863, 662] on icon at bounding box center [1230, 669] width 14 height 14
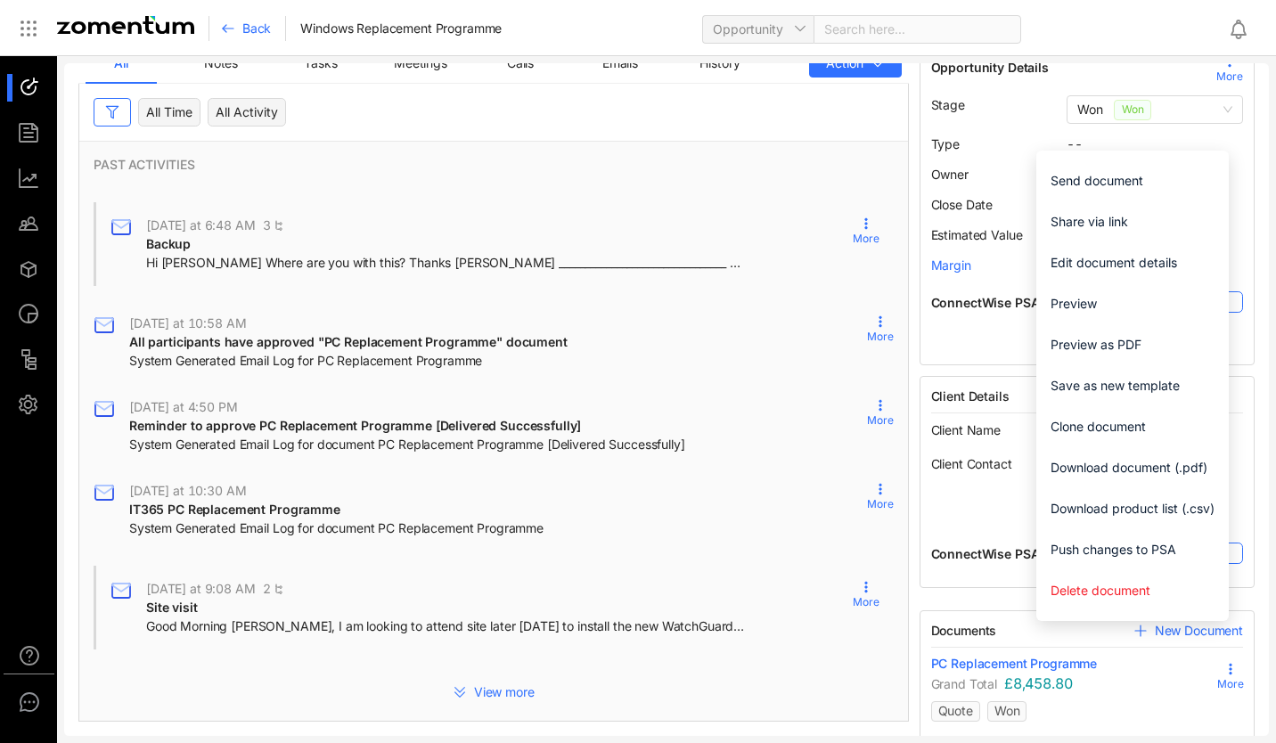
click at [863, 298] on span "Preview" at bounding box center [1132, 304] width 164 height 20
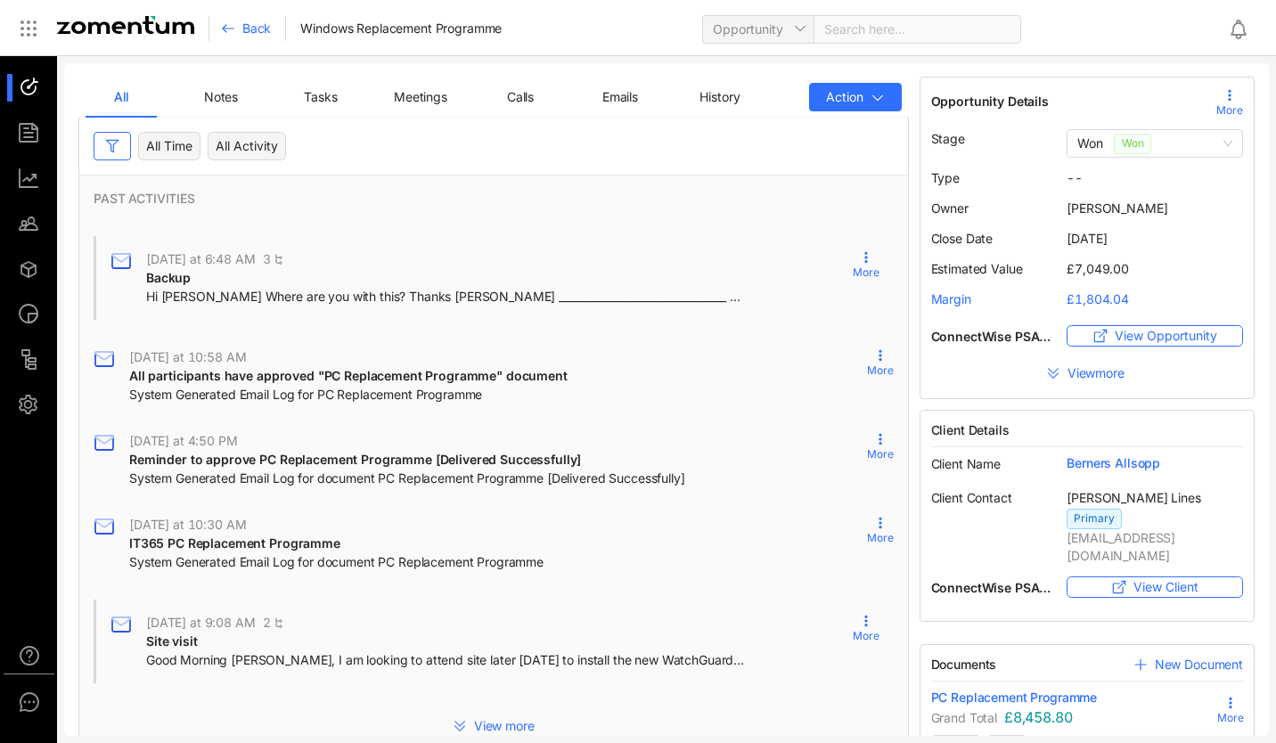
scroll to position [0, 0]
click at [235, 29] on div "Back" at bounding box center [253, 28] width 65 height 25
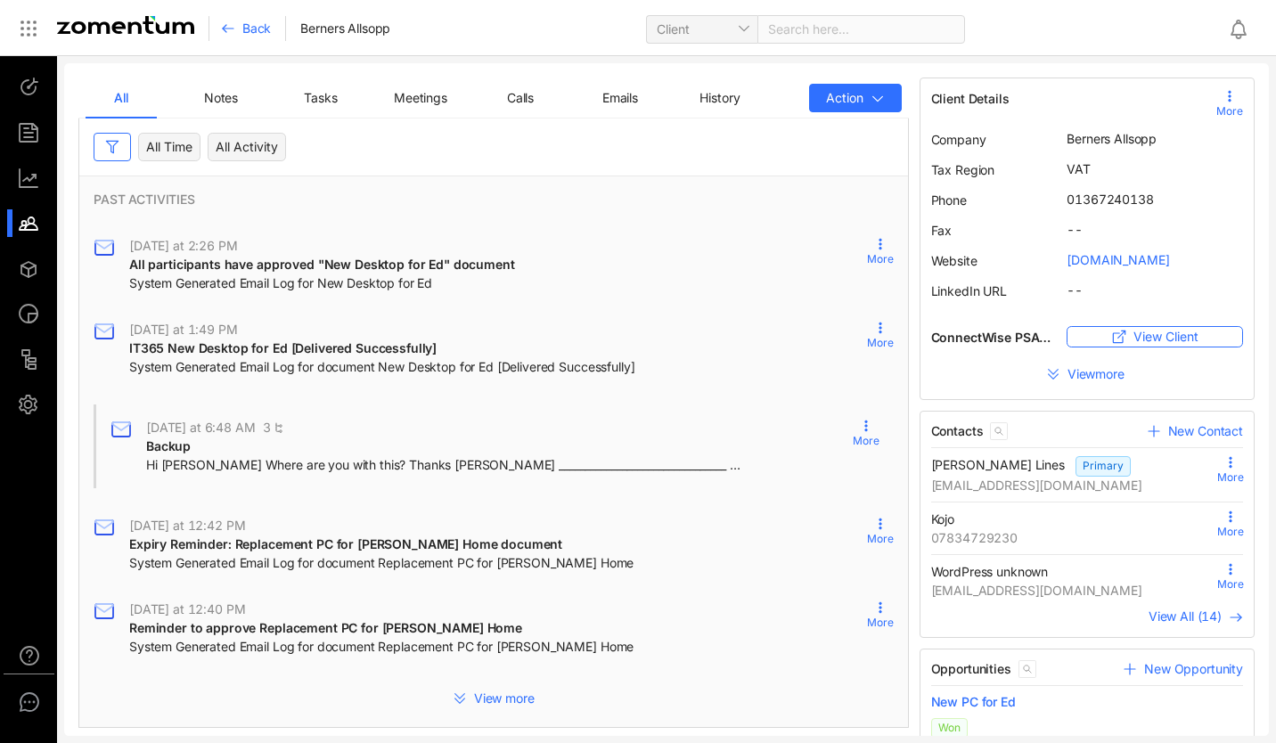
drag, startPoint x: 259, startPoint y: 28, endPoint x: 616, endPoint y: 22, distance: 357.3
click at [259, 28] on span "Back" at bounding box center [256, 29] width 29 height 18
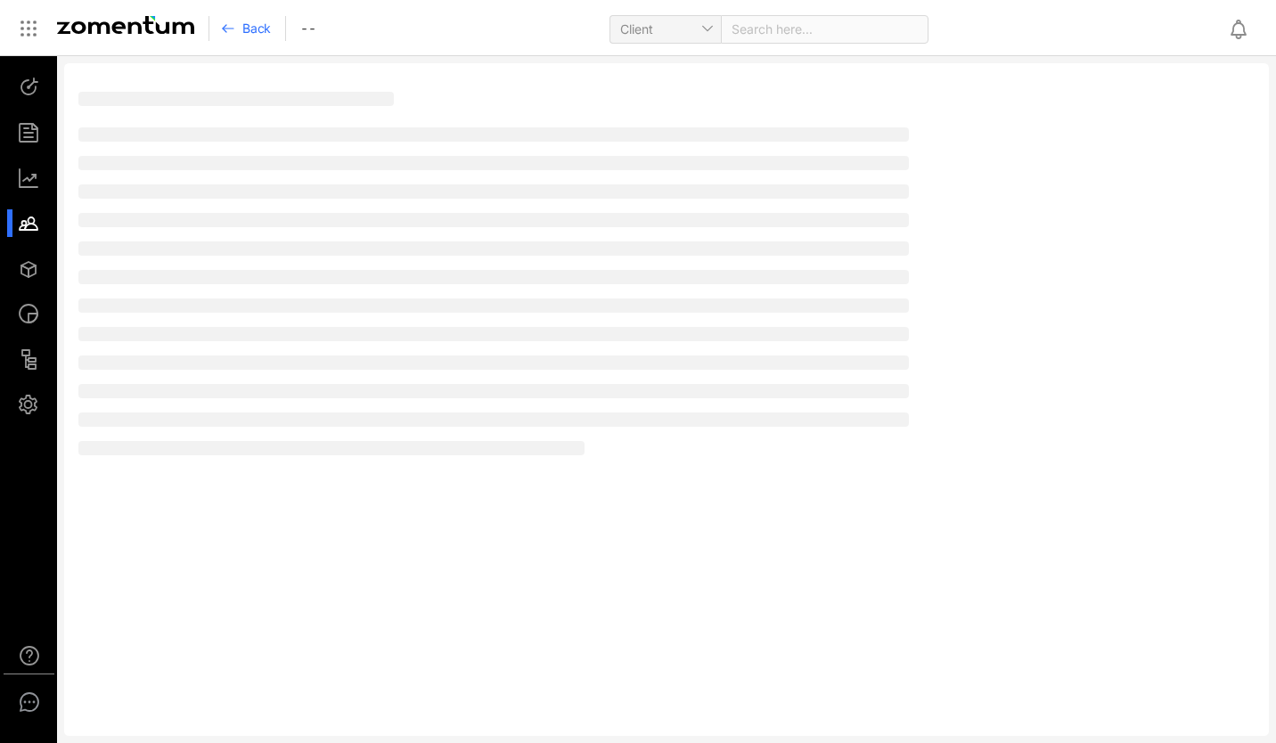
click at [796, 28] on div "Search here..." at bounding box center [825, 29] width 208 height 29
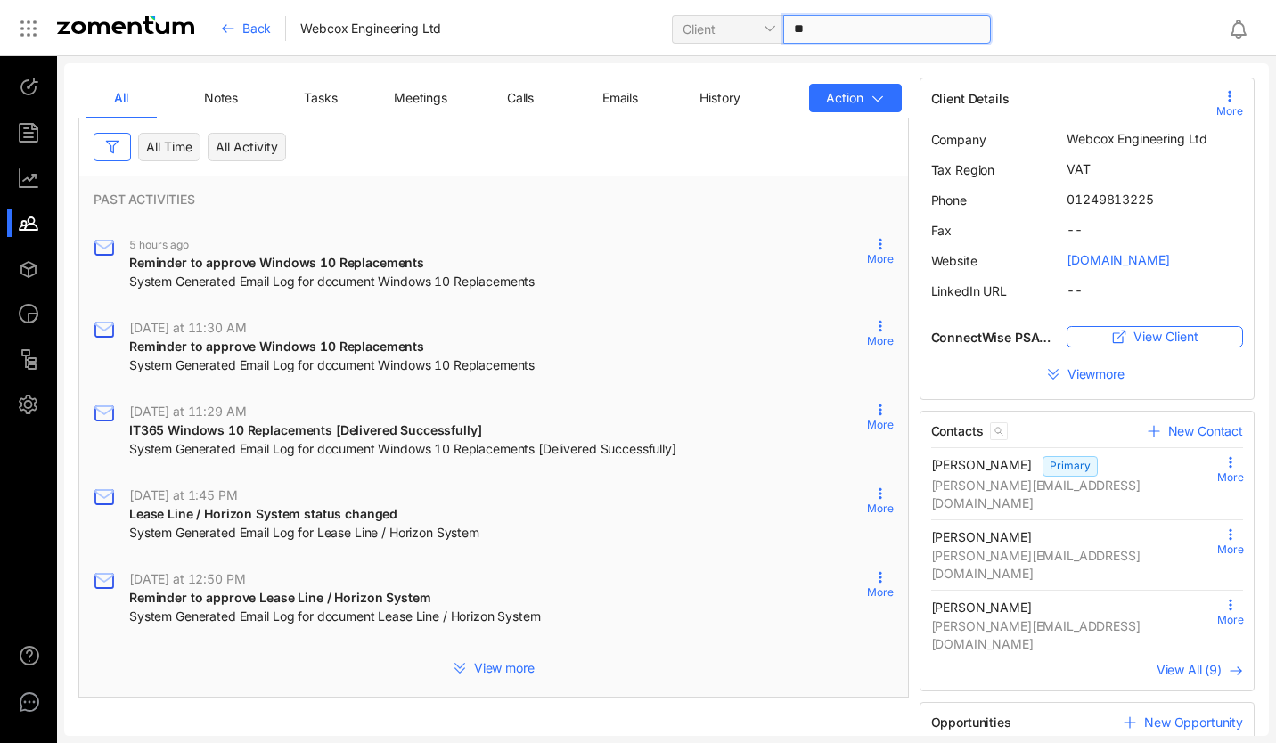
type input "***"
click at [790, 71] on span "EZE Lifts Limited" at bounding box center [753, 65] width 95 height 15
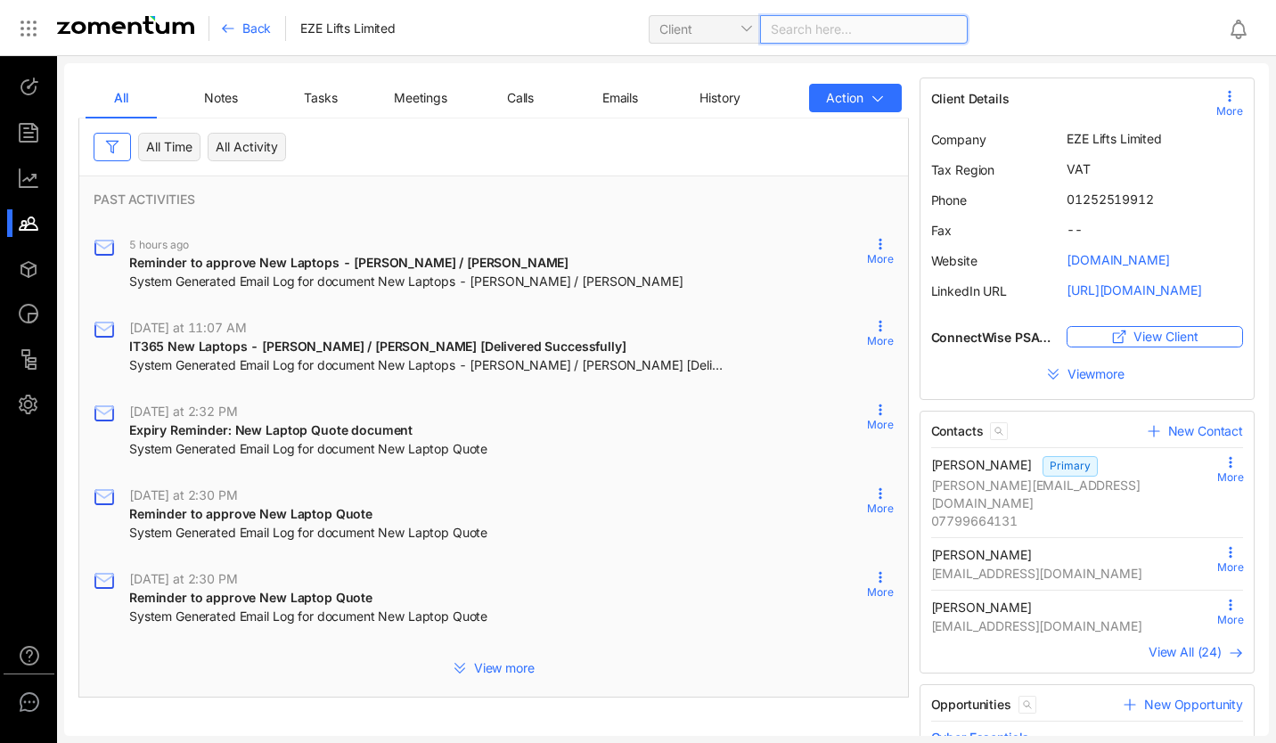
click at [246, 336] on span "16-Sep, 2025 at 11:07 AM" at bounding box center [187, 328] width 117 height 18
click at [279, 343] on span "IT365 New Laptops - Martin Still / Martin Weekes [Delivered Successfully]" at bounding box center [377, 346] width 497 height 15
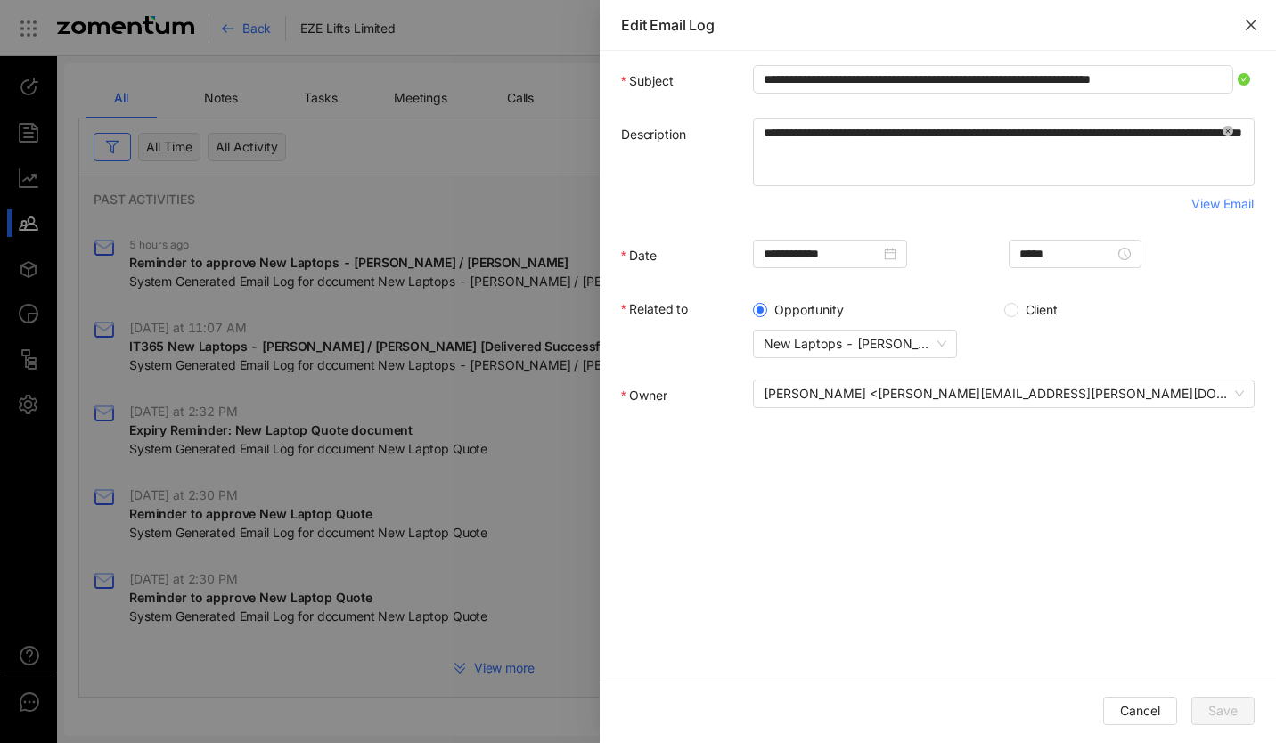
click at [863, 24] on icon "close" at bounding box center [1251, 25] width 14 height 14
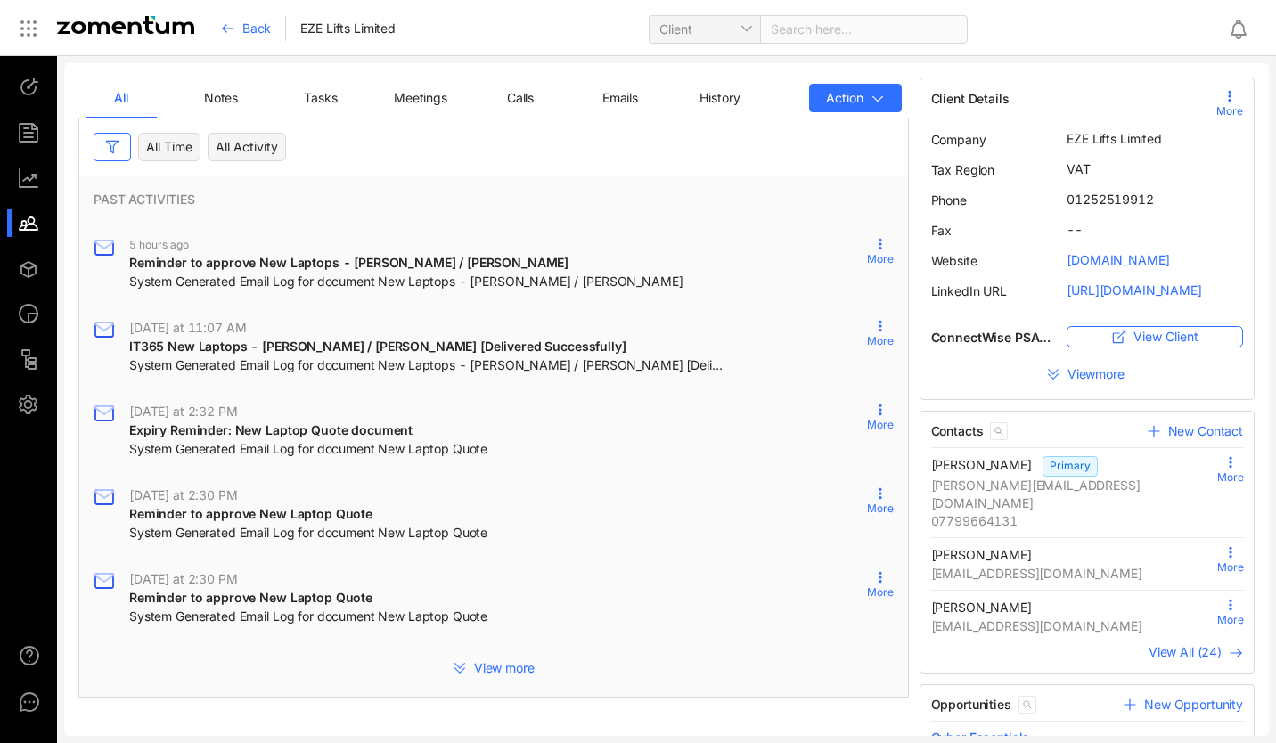
click at [267, 36] on span "Back" at bounding box center [256, 29] width 29 height 18
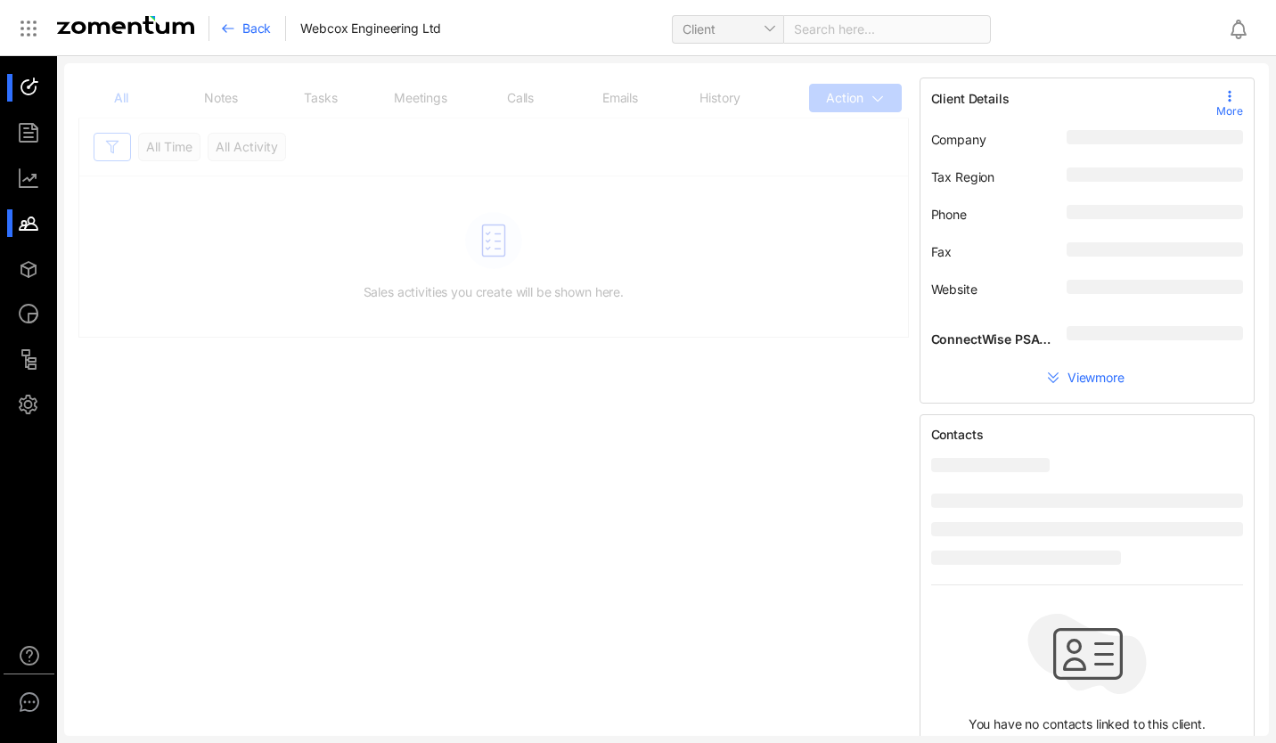
click at [40, 95] on div at bounding box center [37, 88] width 38 height 28
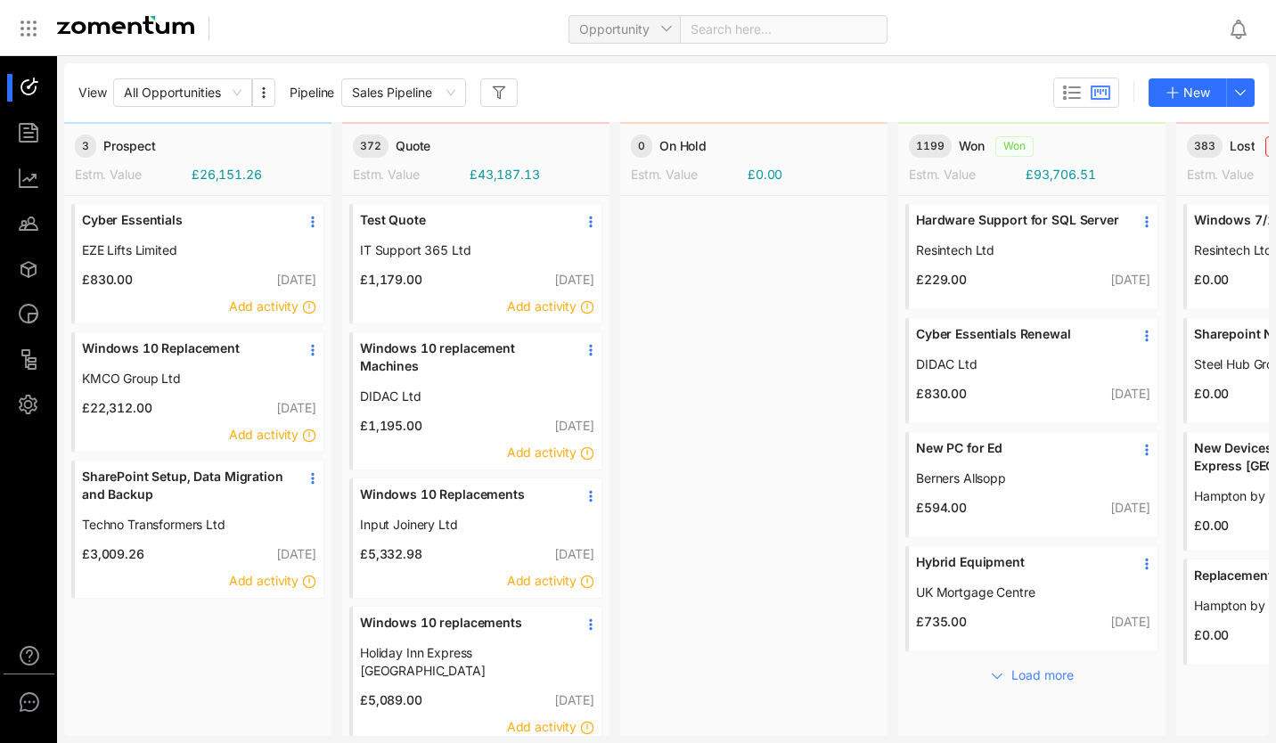
click at [123, 37] on div at bounding box center [126, 28] width 167 height 25
click at [36, 88] on div at bounding box center [37, 88] width 38 height 28
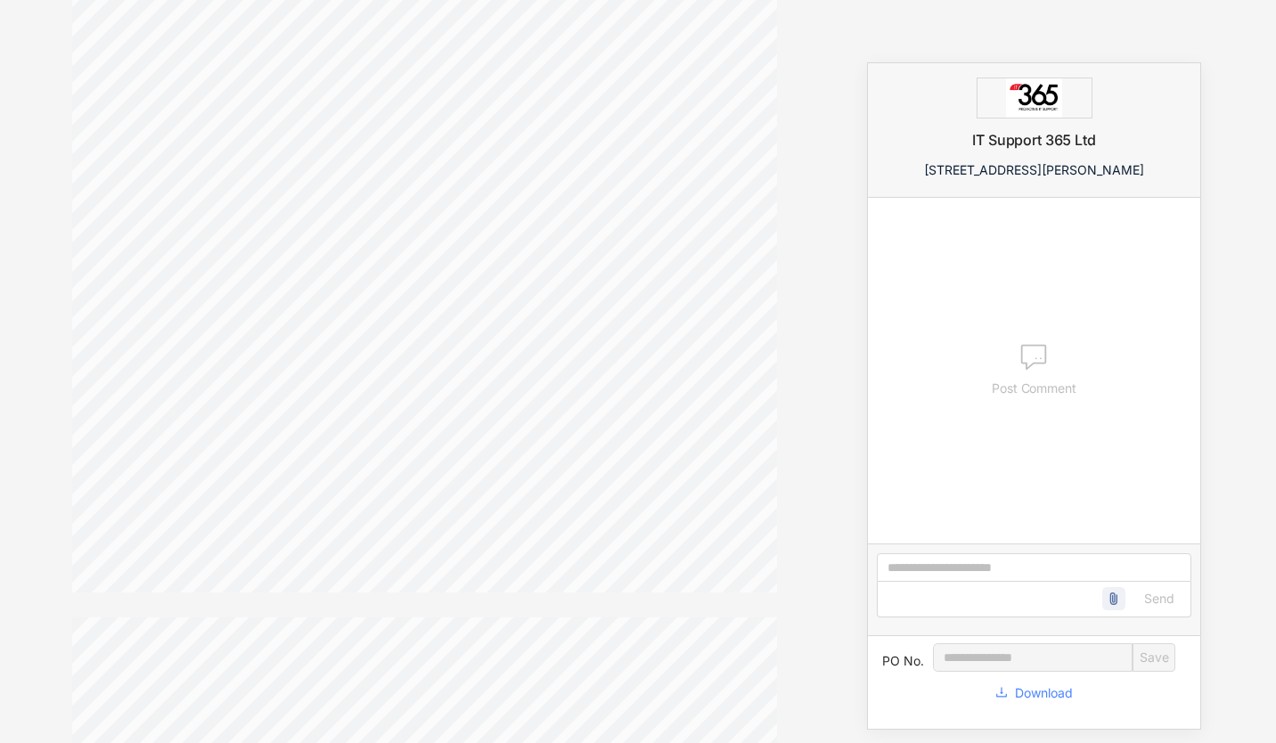
scroll to position [454, 0]
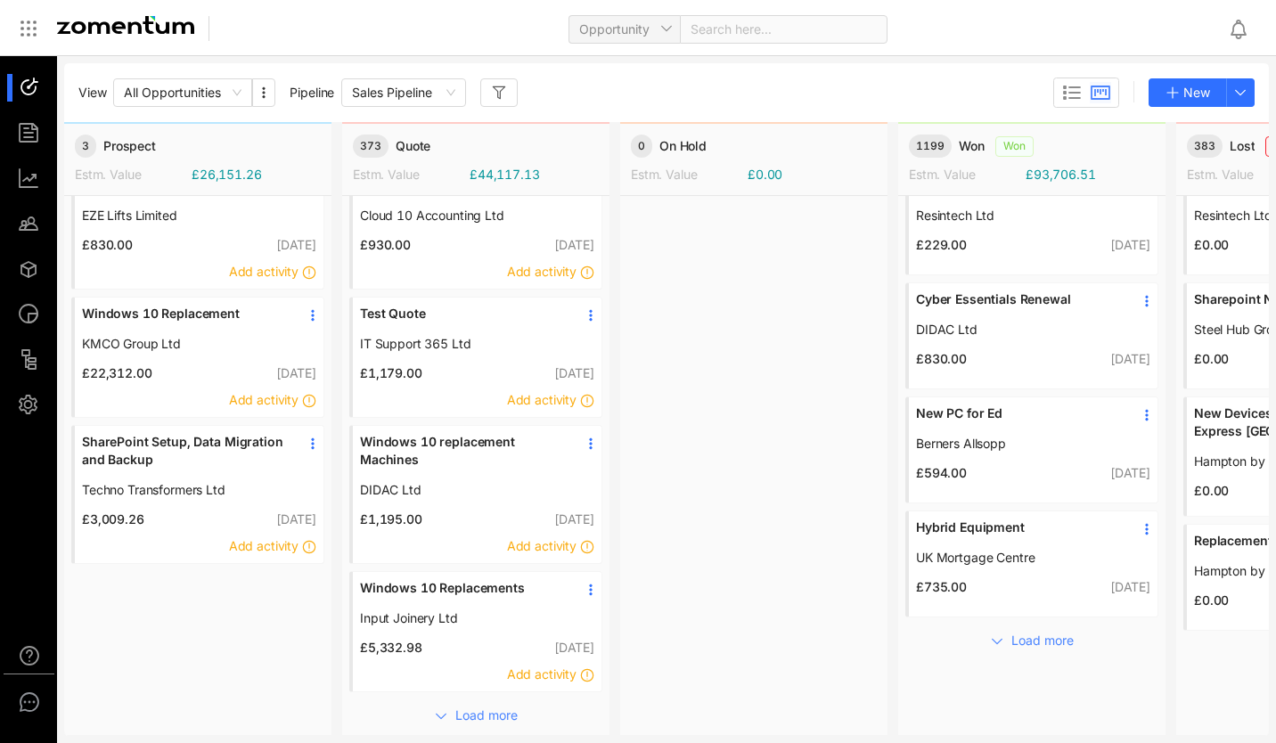
scroll to position [47, 0]
click at [592, 308] on icon at bounding box center [590, 315] width 14 height 14
click at [690, 371] on div at bounding box center [753, 447] width 267 height 573
click at [497, 461] on link "Windows 10 replacement Machines" at bounding box center [462, 457] width 205 height 48
